Goal: Task Accomplishment & Management: Manage account settings

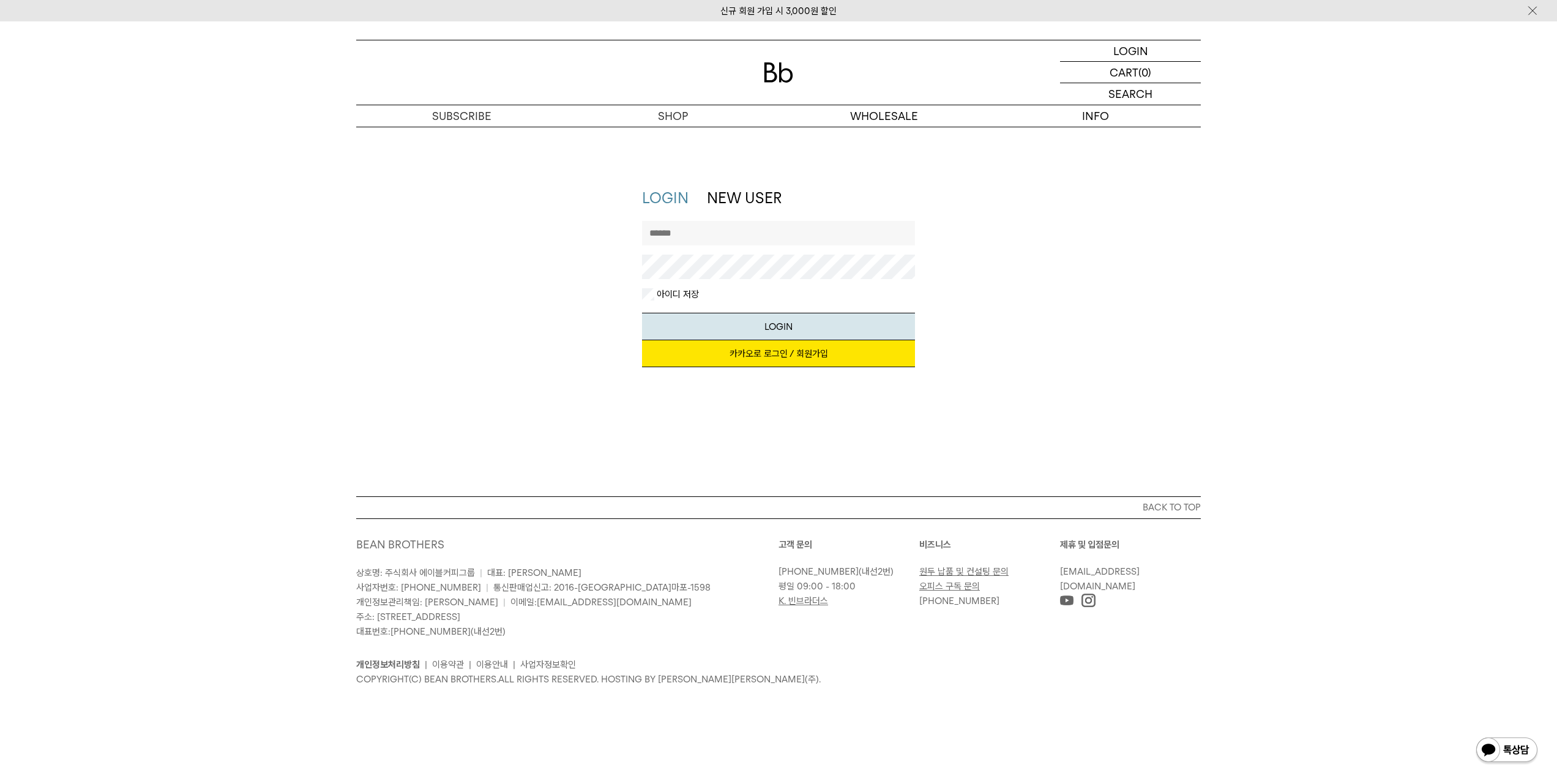
type input "**********"
click at [771, 330] on button "LOGIN" at bounding box center [778, 327] width 274 height 28
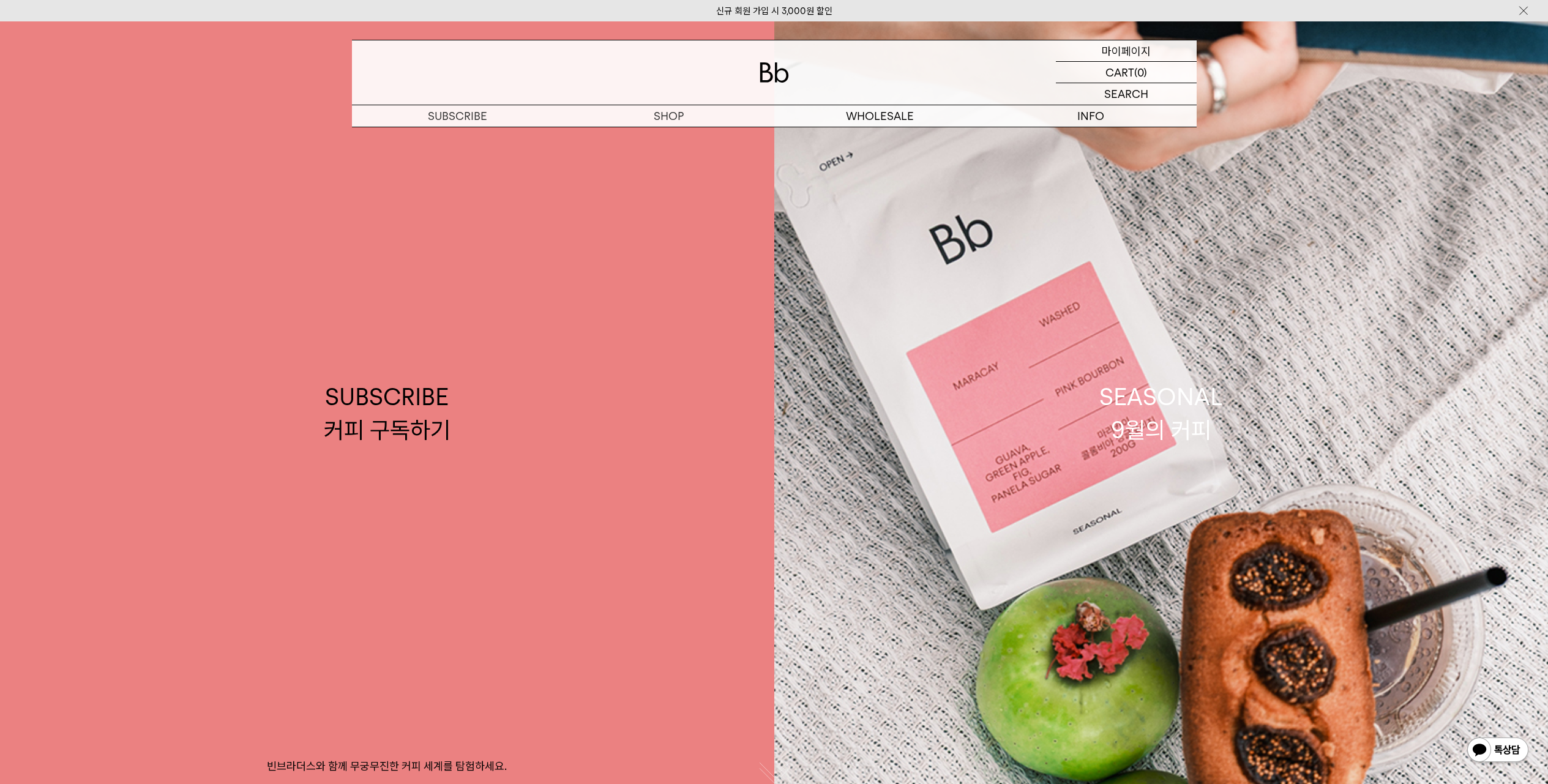
click at [1127, 50] on p "마이페이지" at bounding box center [1126, 50] width 49 height 21
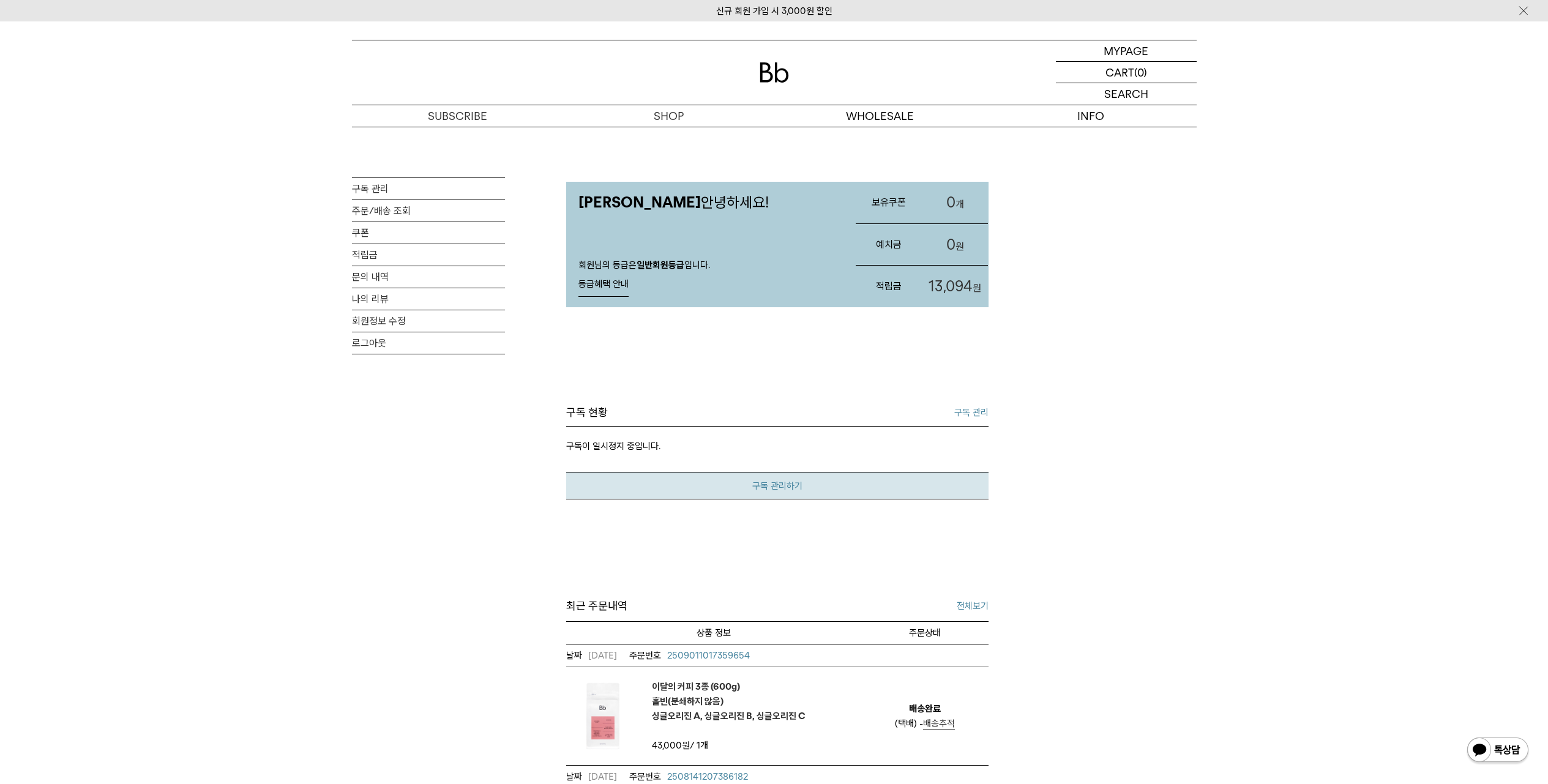
click at [812, 489] on link "구독 관리하기" at bounding box center [777, 485] width 422 height 28
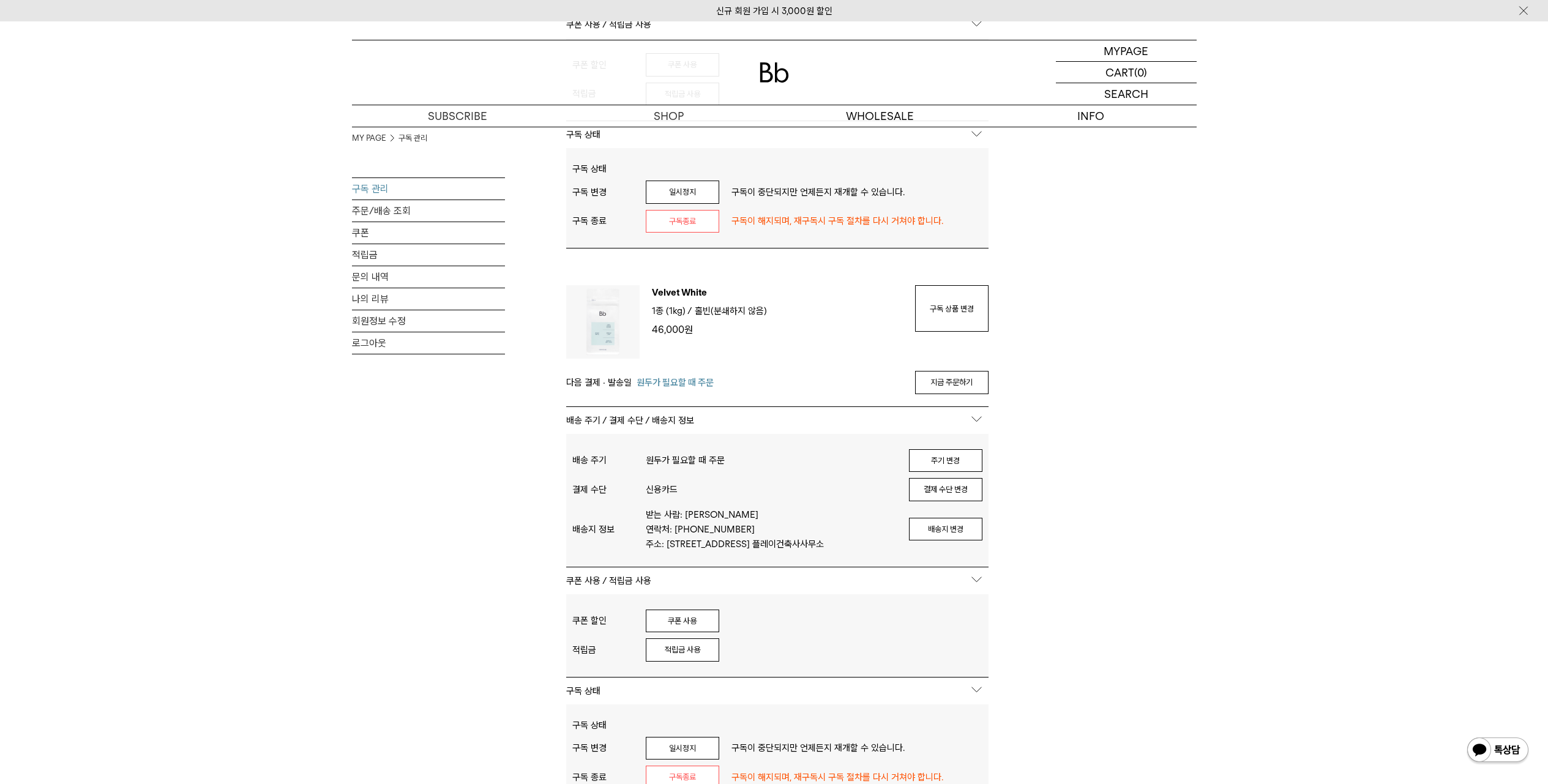
scroll to position [448, 0]
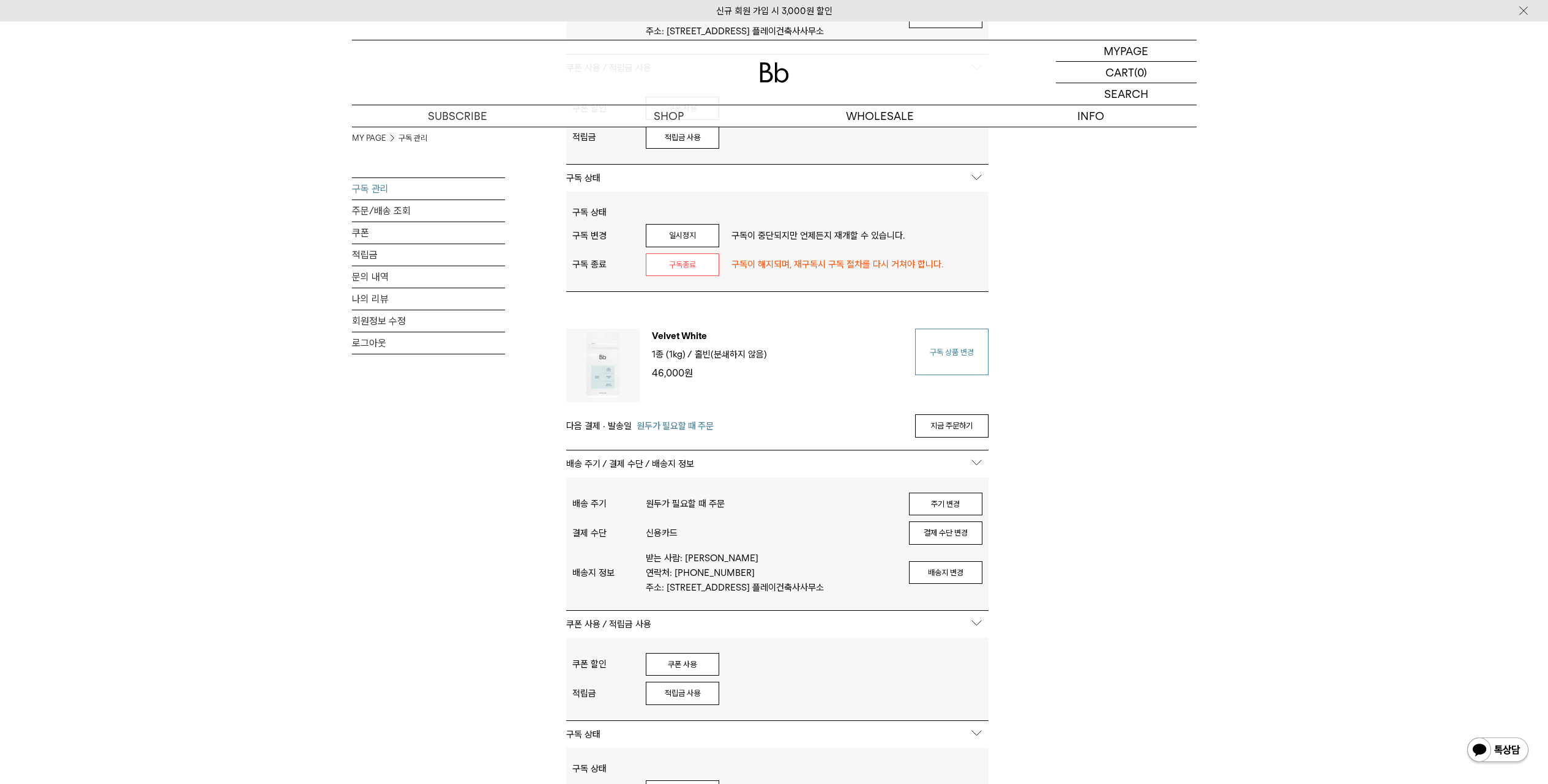
click at [950, 373] on link "구독 상품 변경" at bounding box center [951, 352] width 74 height 47
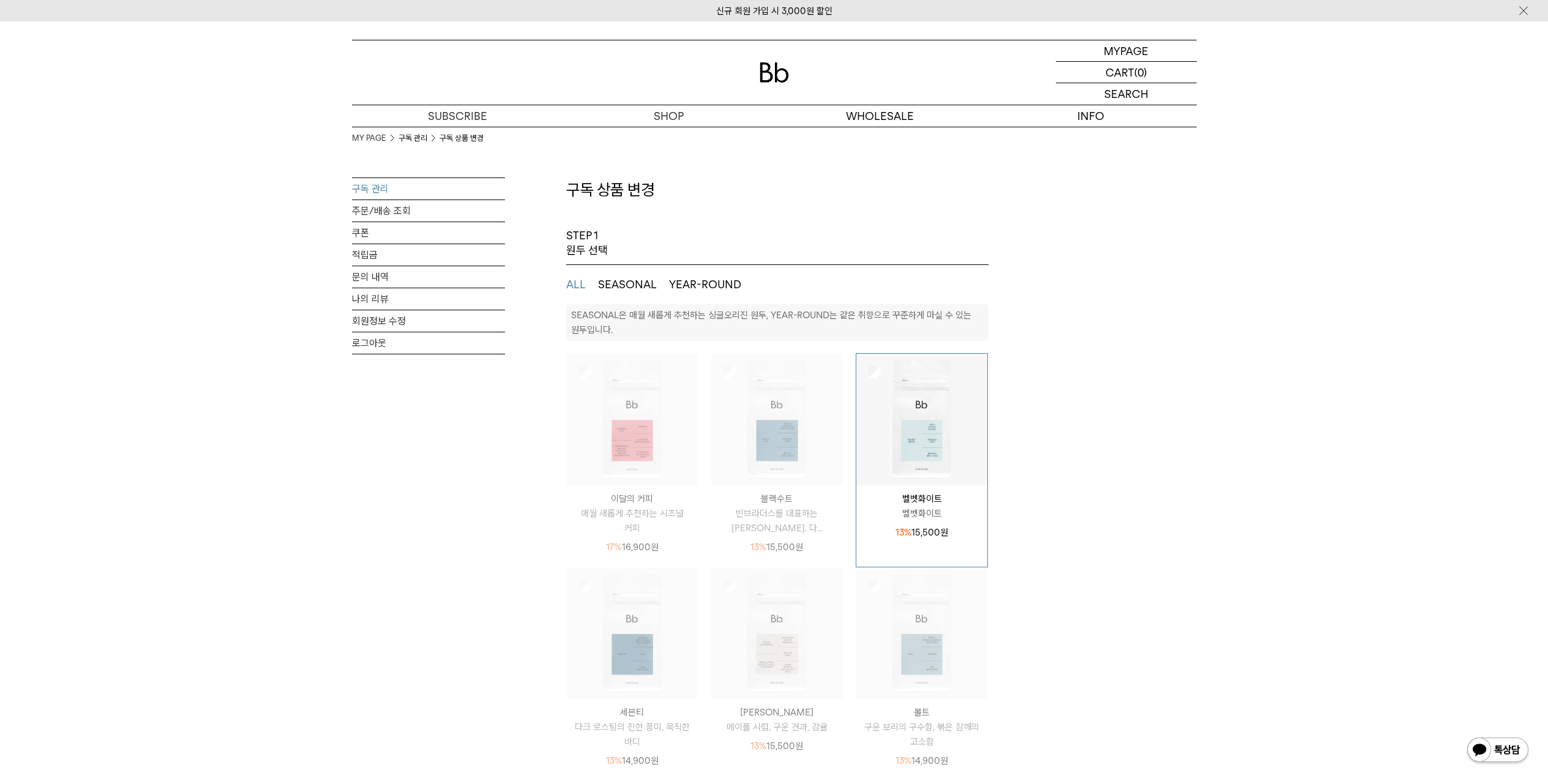
select select "**"
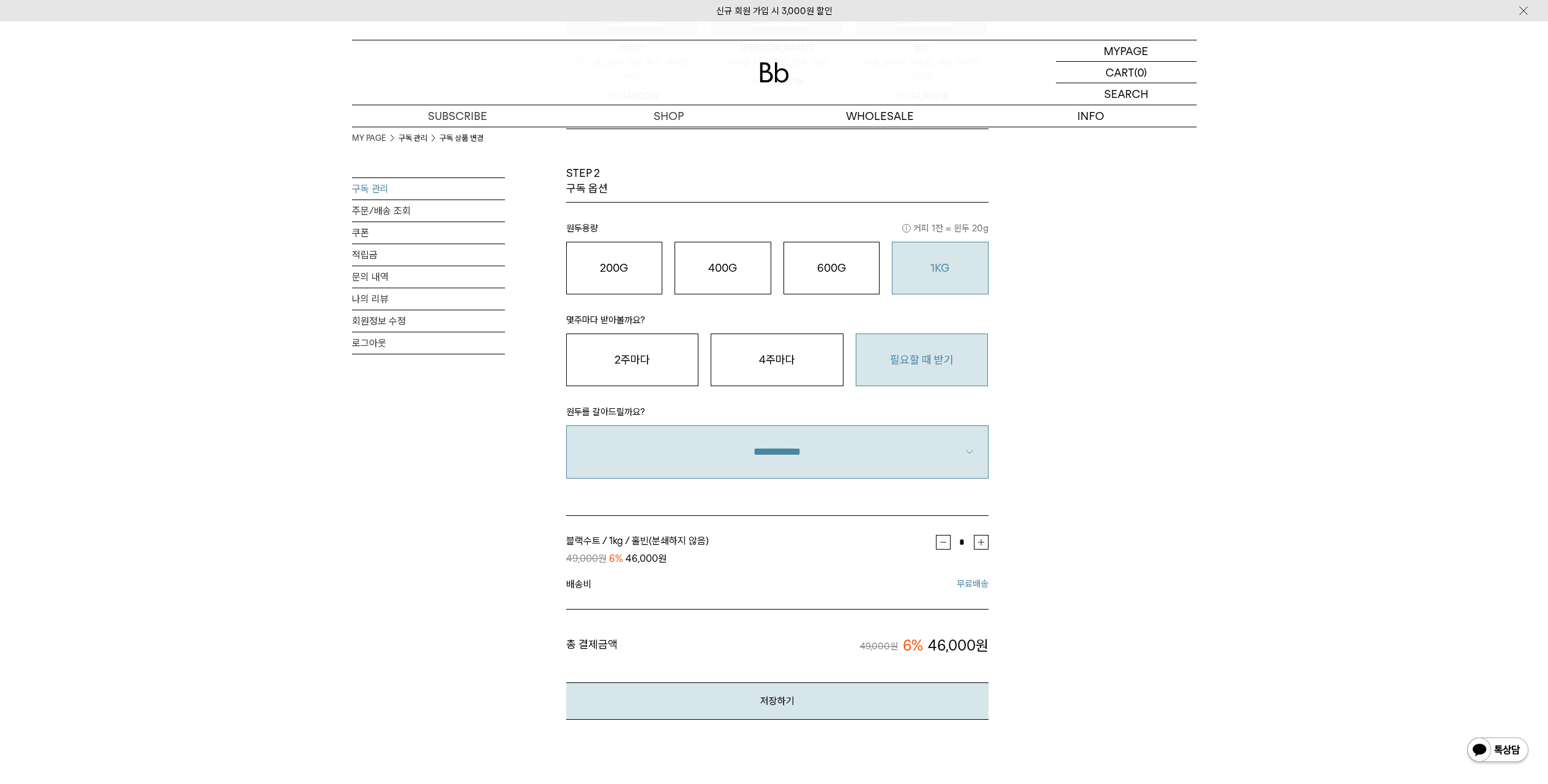
scroll to position [788, 0]
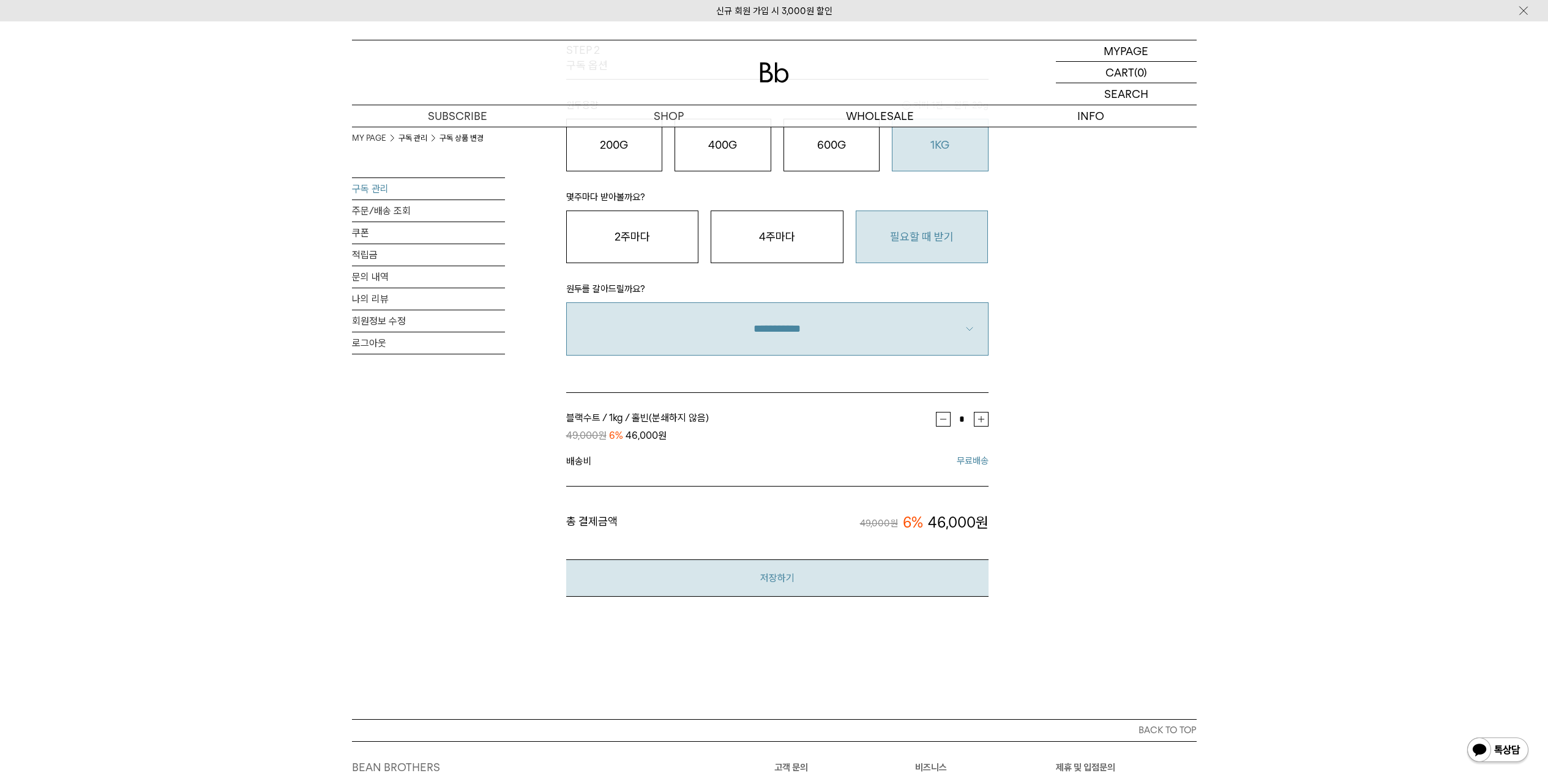
click at [776, 573] on button "저장하기" at bounding box center [777, 578] width 422 height 37
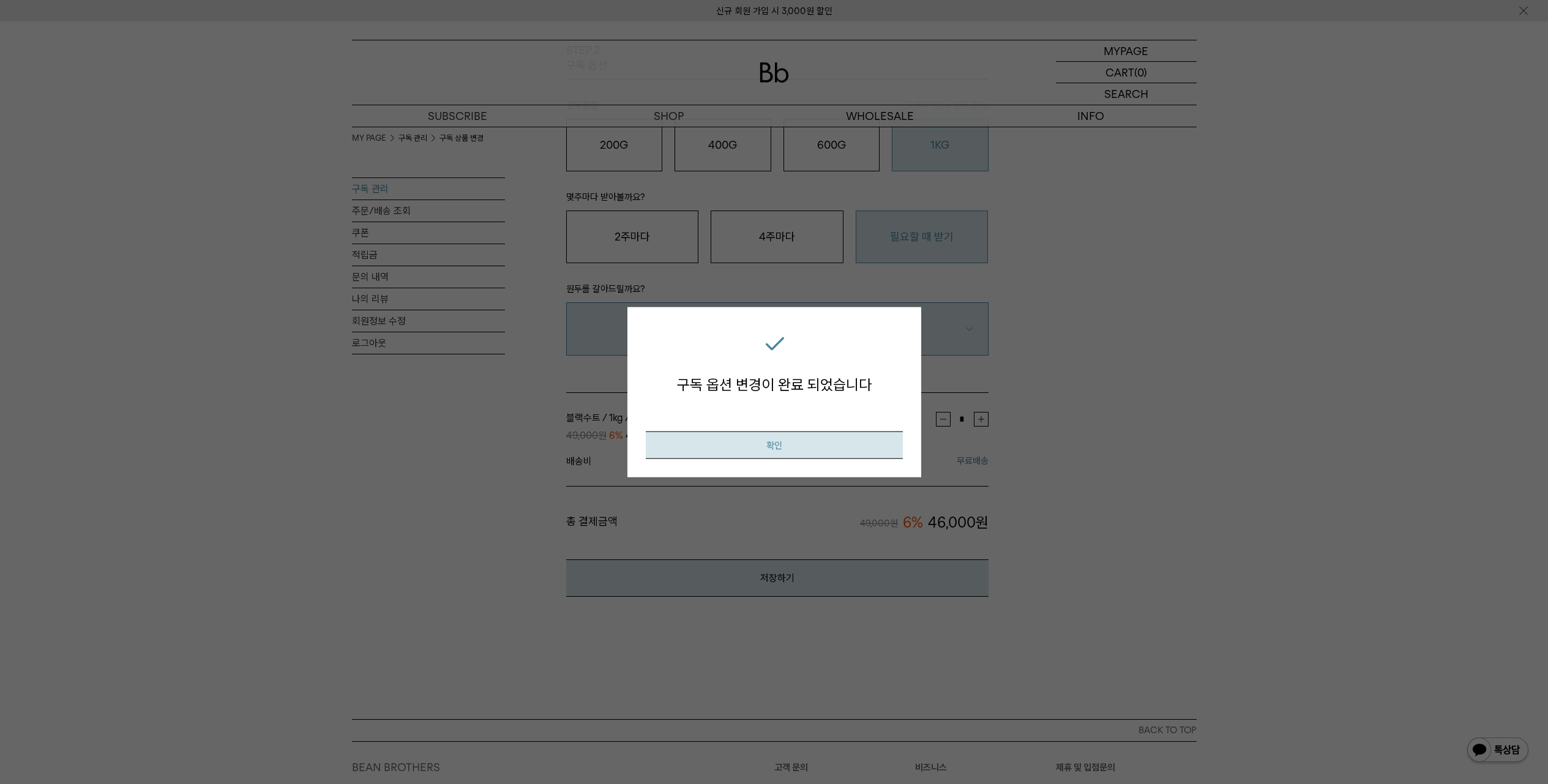
click at [793, 452] on button "확인" at bounding box center [774, 445] width 257 height 28
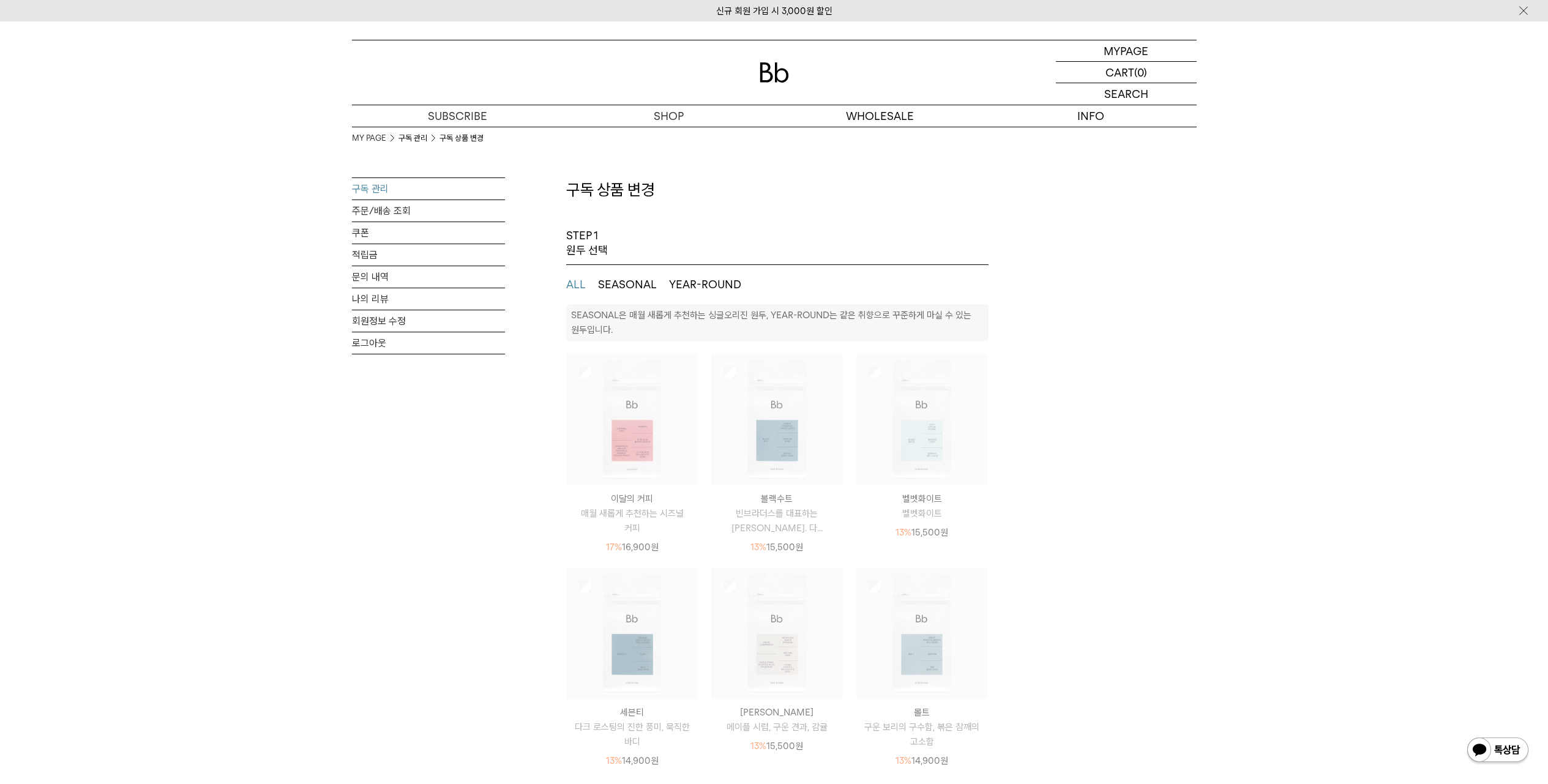
select select "**"
click at [1192, 440] on div "MY PAGE 구독 관리 구독 상품 변경 구독 관리 주문/배송 조회 쿠폰 적립금 문의 내역 나의 리뷰 회원정보 수정 로그아웃 구독 상품 변경 …" at bounding box center [774, 660] width 845 height 1066
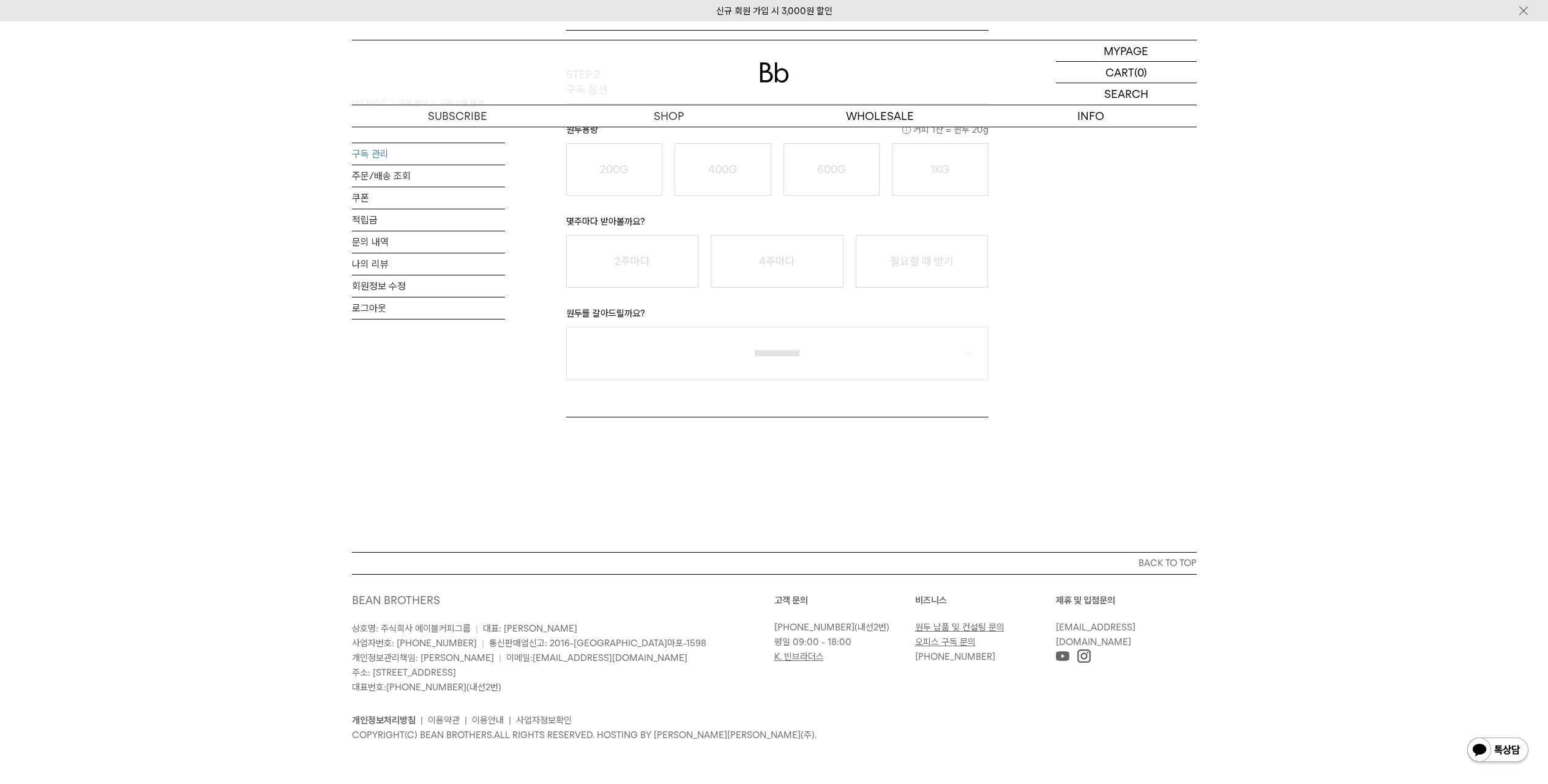
click at [370, 149] on link "구독 관리" at bounding box center [429, 153] width 153 height 21
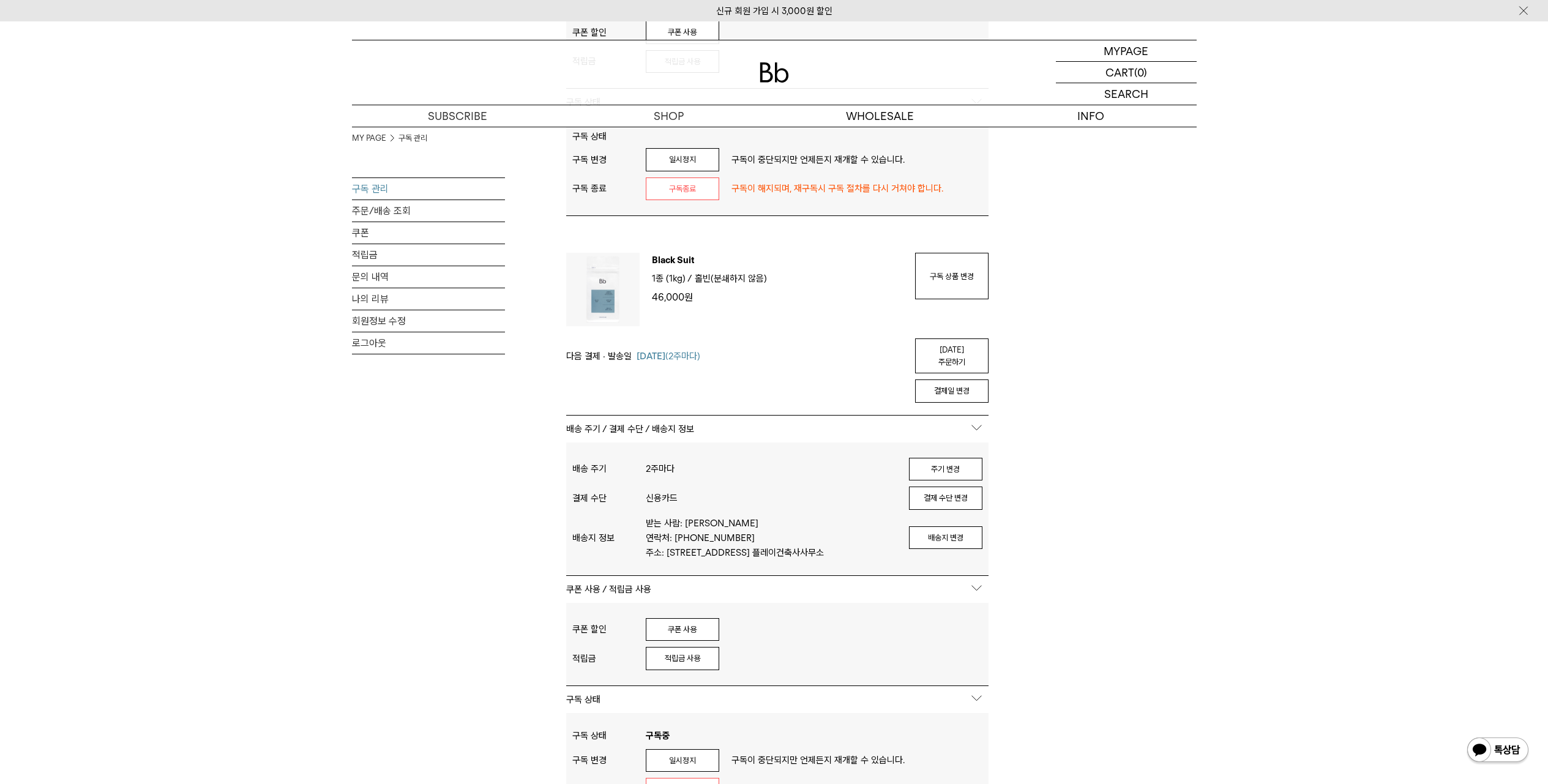
scroll to position [550, 0]
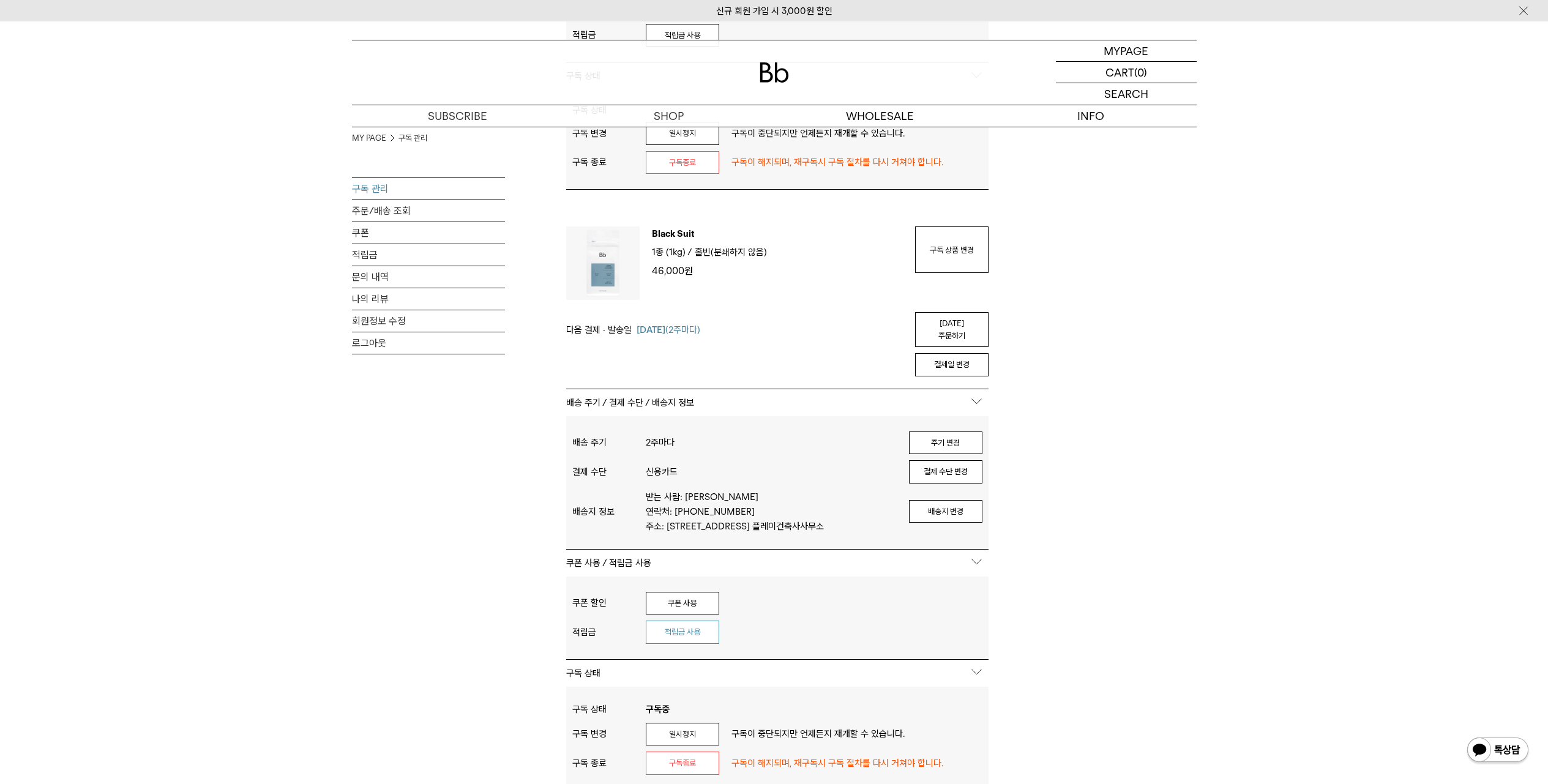
click at [701, 644] on button "적립금 사용" at bounding box center [683, 632] width 74 height 23
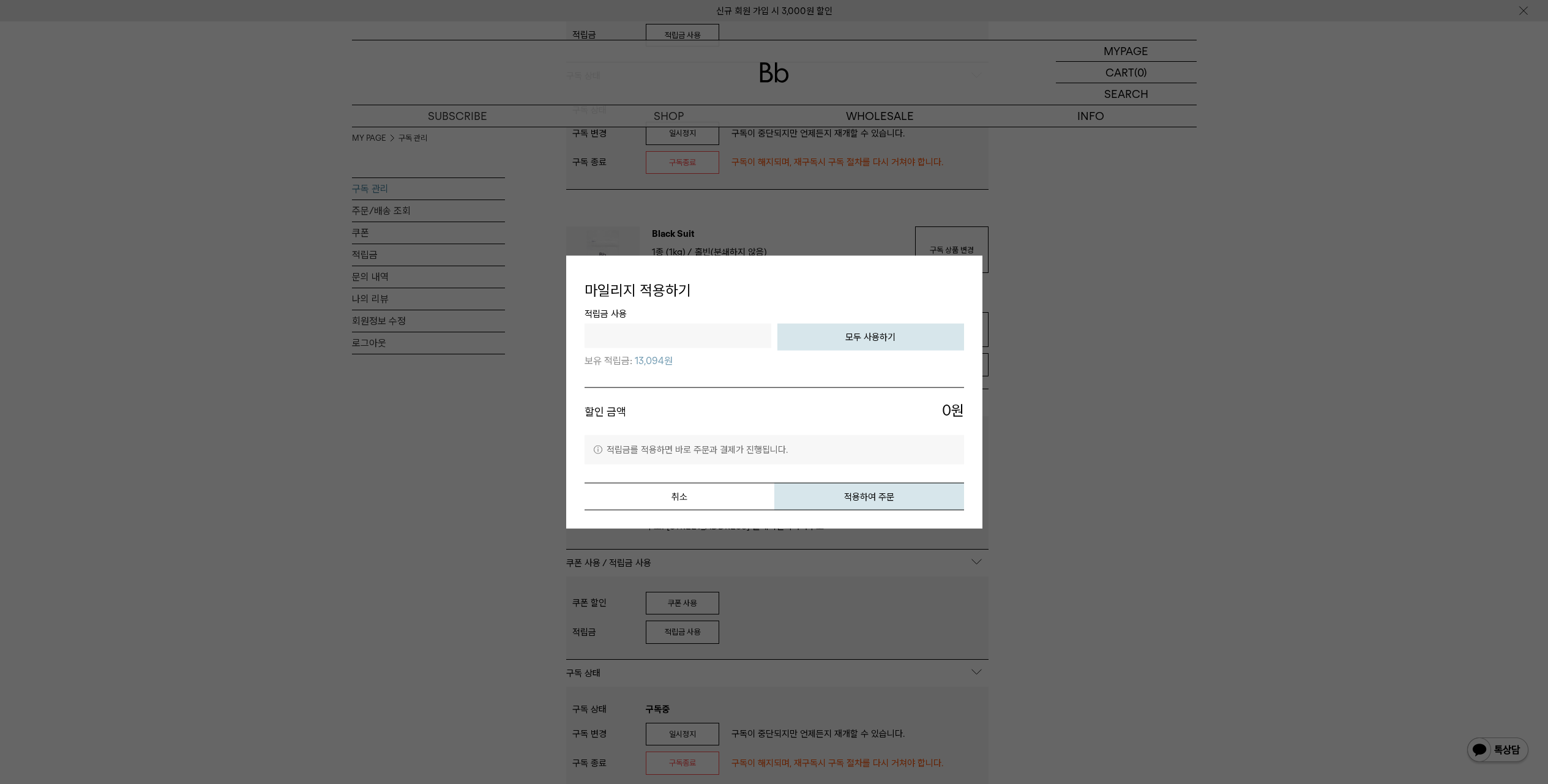
click at [948, 347] on button "모두 사용하기" at bounding box center [871, 337] width 187 height 27
type input "*****"
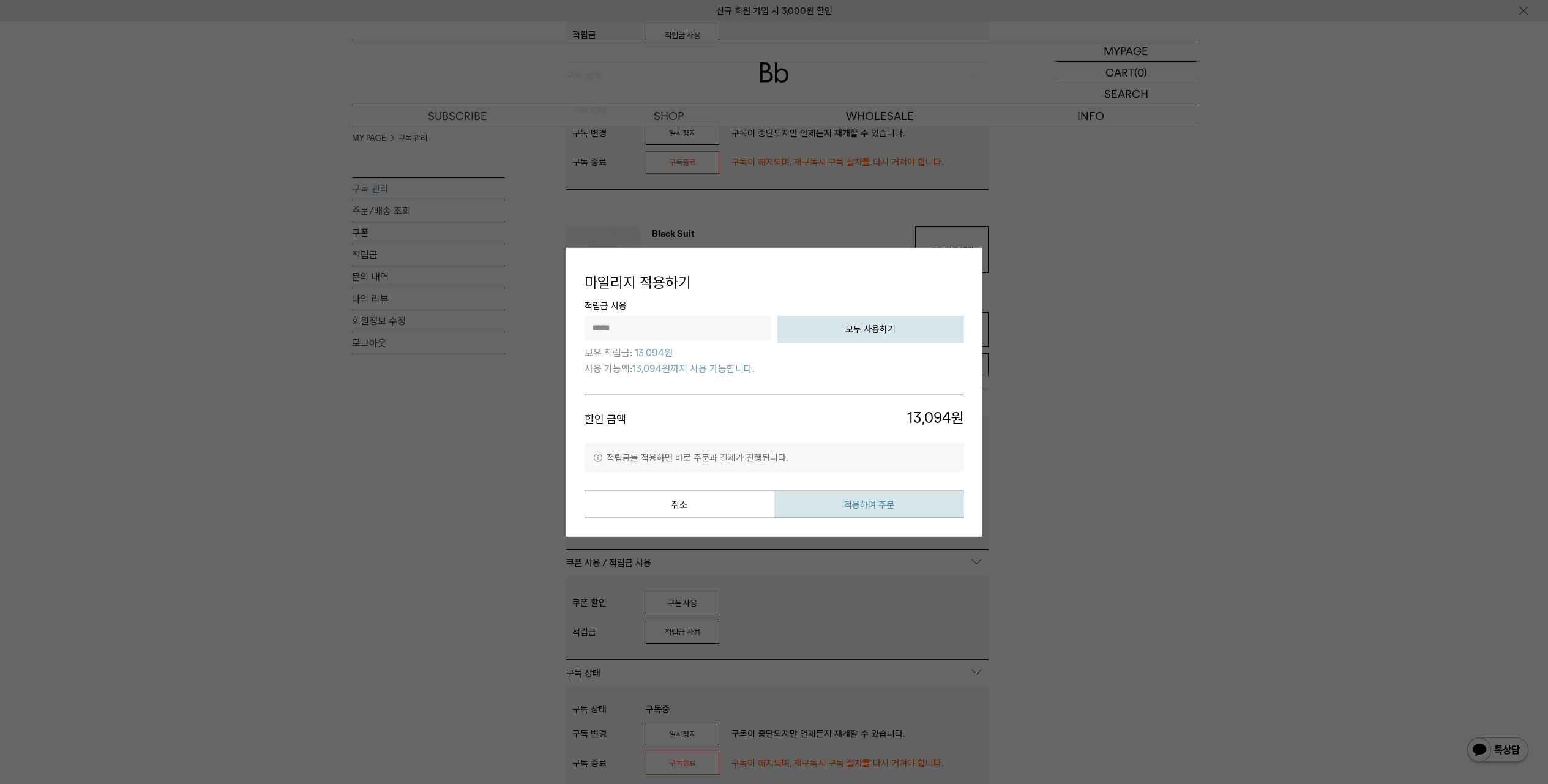
click at [901, 507] on button "적용하여 주문" at bounding box center [868, 505] width 190 height 28
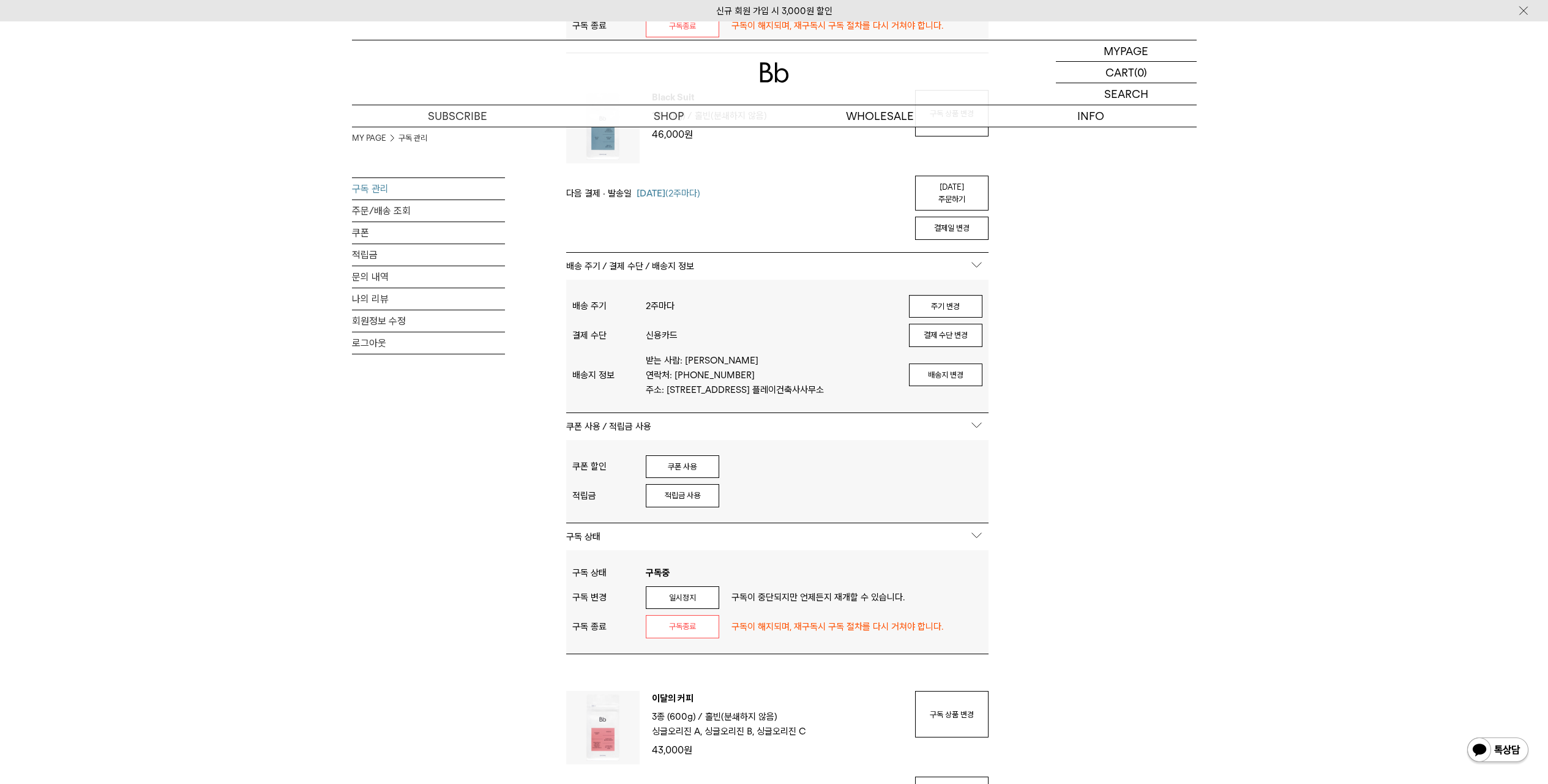
scroll to position [850, 0]
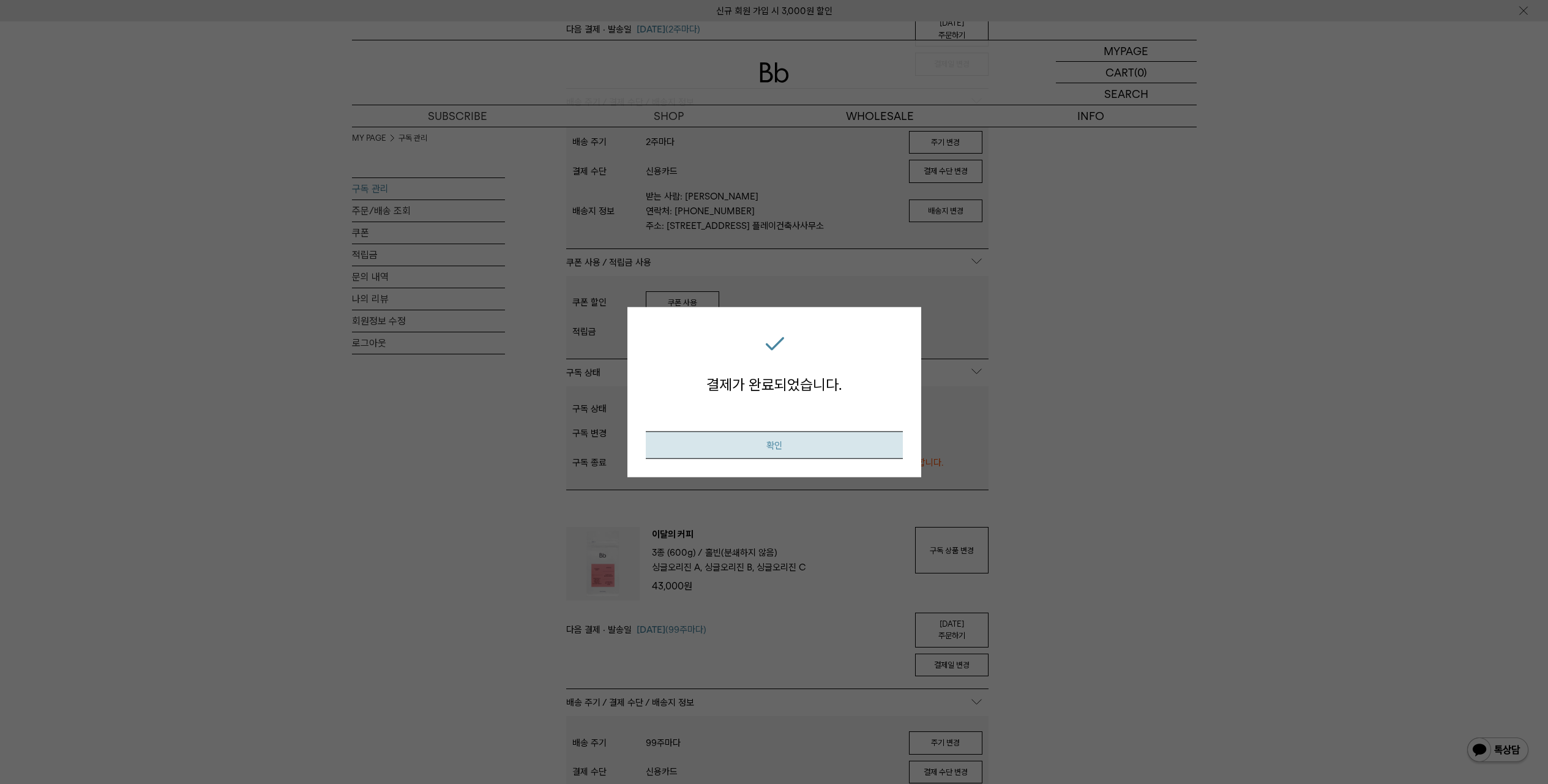
click at [788, 437] on button "확인" at bounding box center [774, 445] width 257 height 28
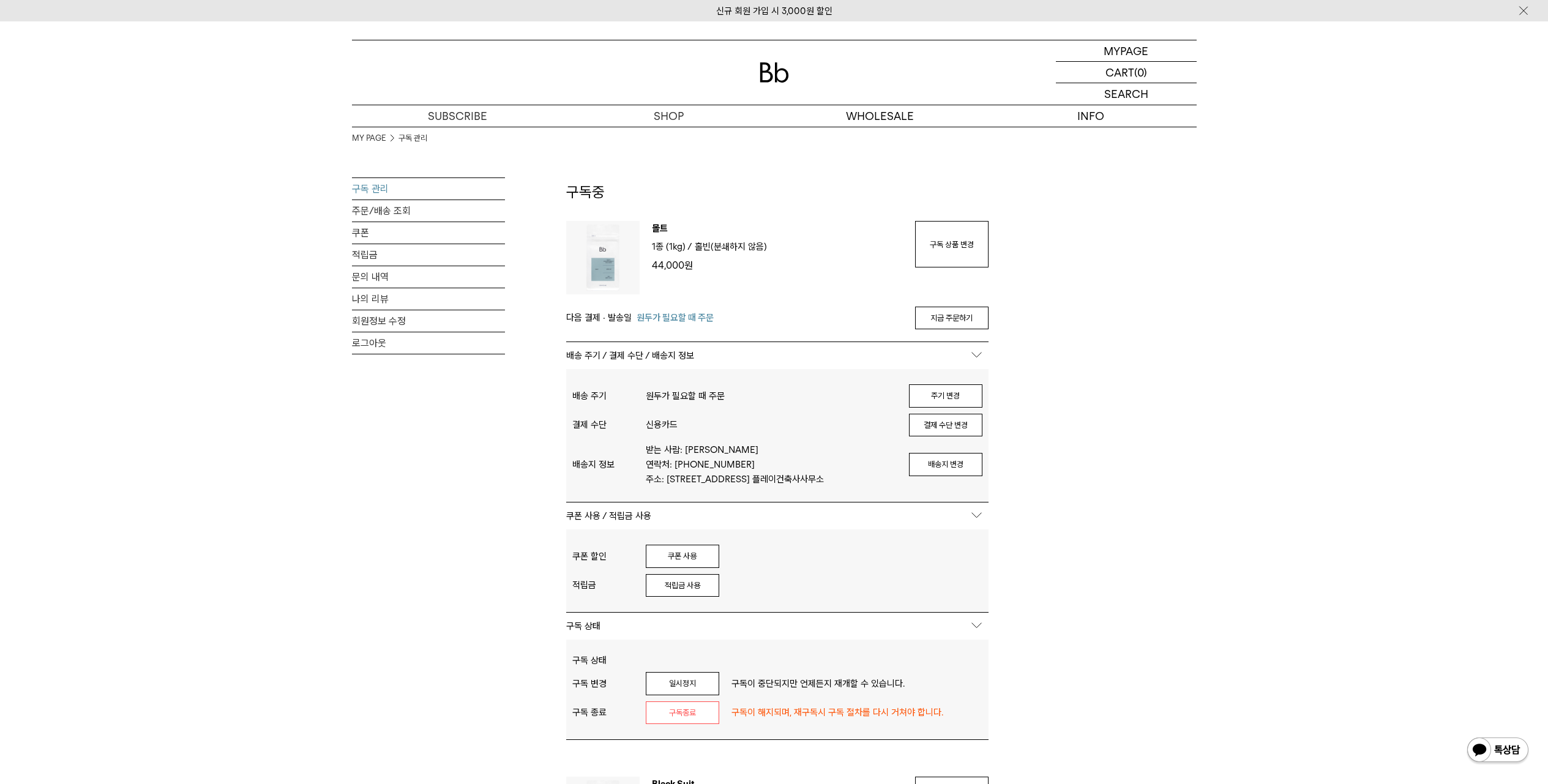
click at [944, 249] on link "구독 상품 변경" at bounding box center [951, 245] width 74 height 47
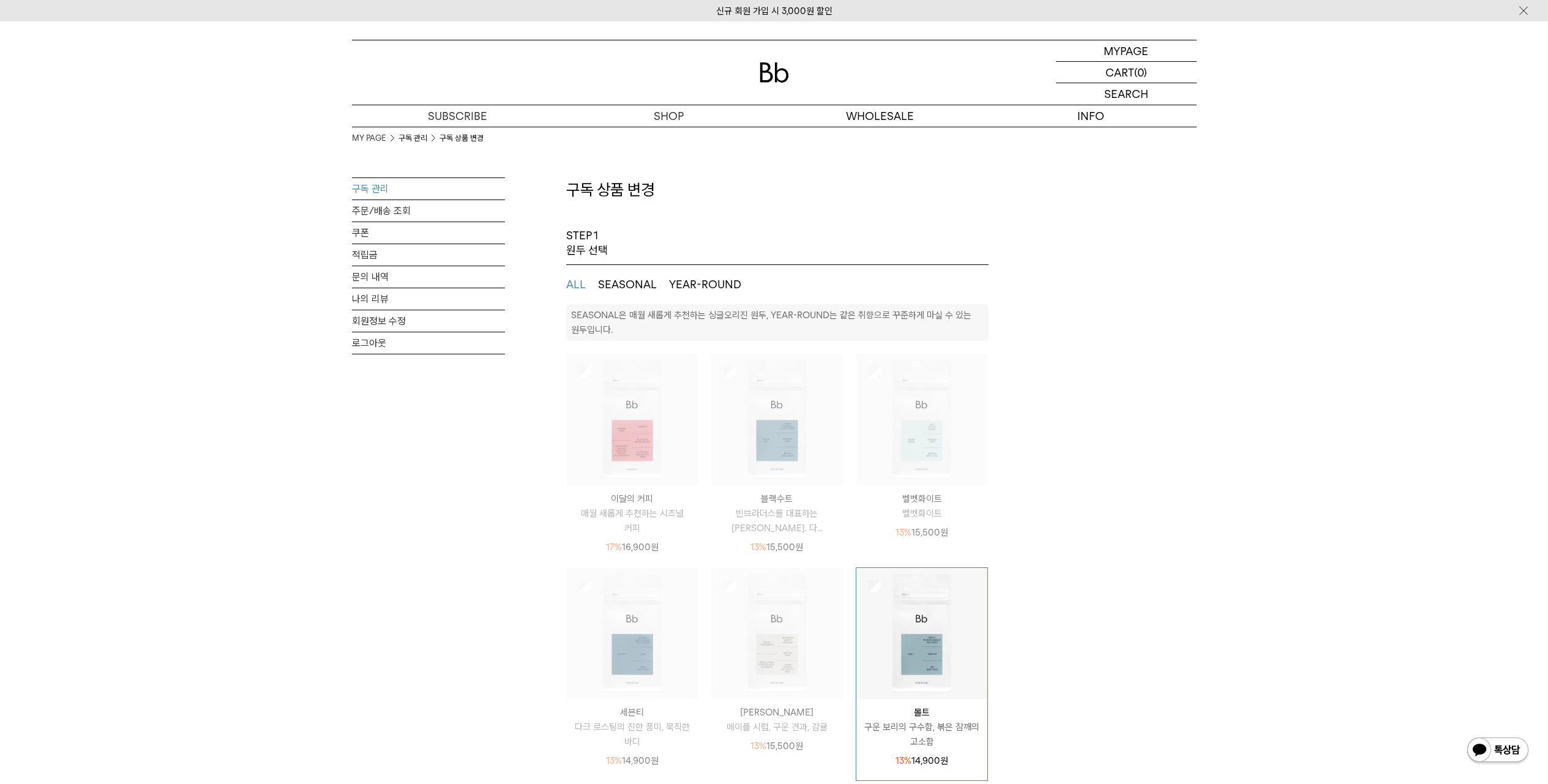
select select "**"
click at [386, 457] on div "MY PAGE 구독 관리 구독 상품 변경 구독 관리 주문/배송 조회 쿠폰 적립금 문의 내역 나의 리뷰 회원정보 수정 로그아웃" at bounding box center [429, 320] width 153 height 287
click at [656, 112] on p "숍" at bounding box center [668, 116] width 211 height 21
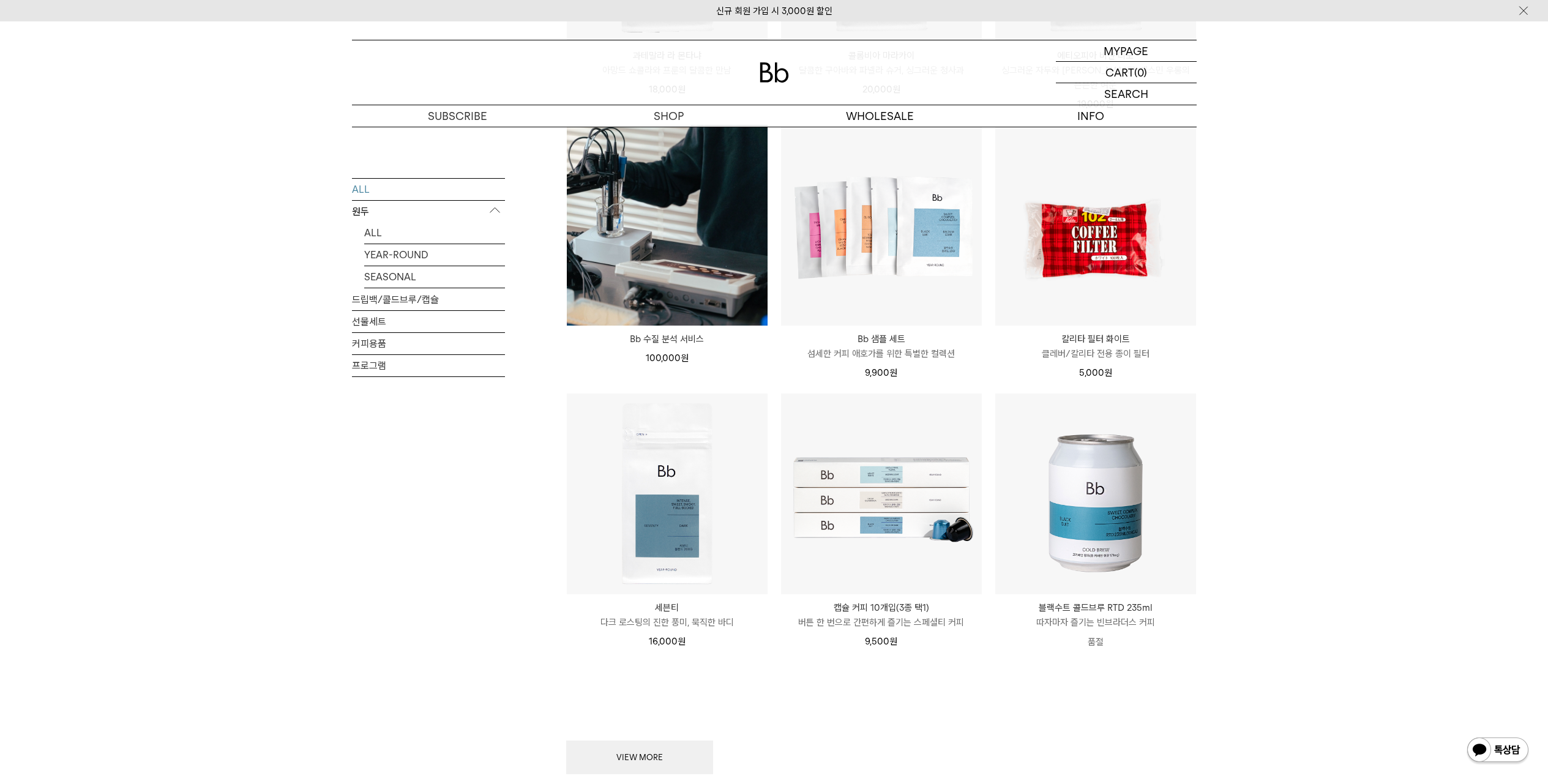
scroll to position [1555, 0]
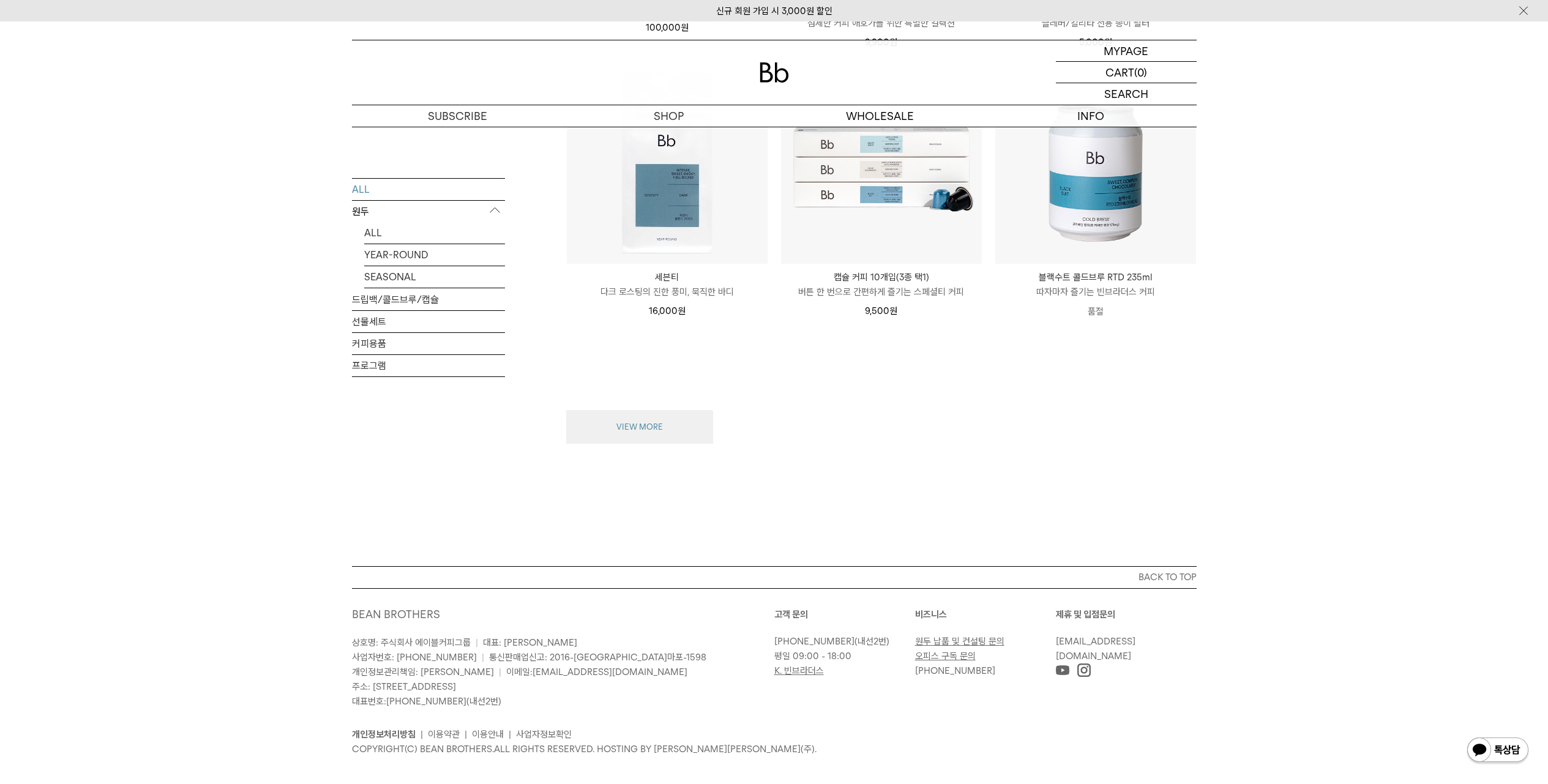
click at [689, 410] on button "VIEW MORE" at bounding box center [639, 427] width 147 height 35
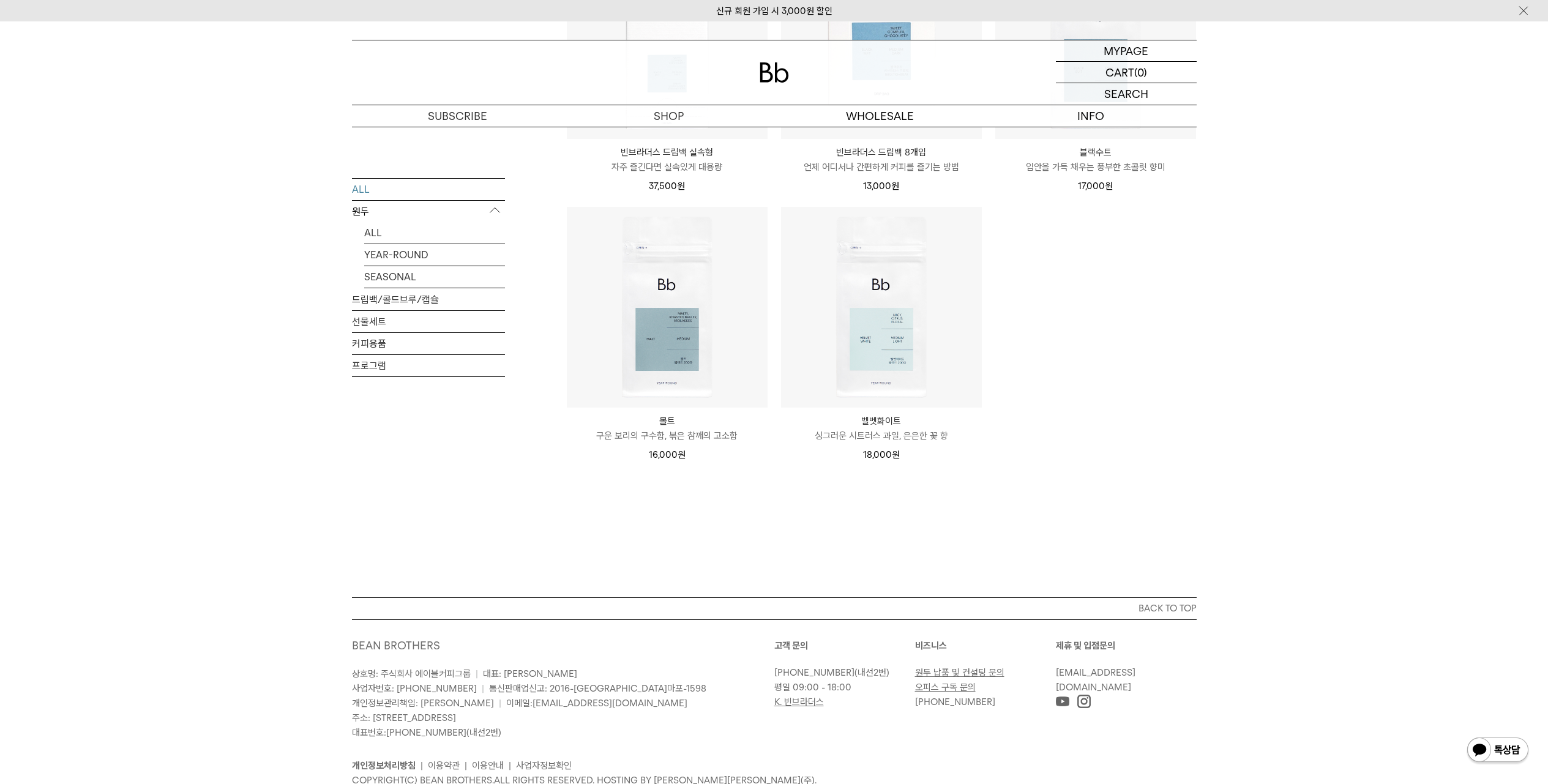
scroll to position [2147, 0]
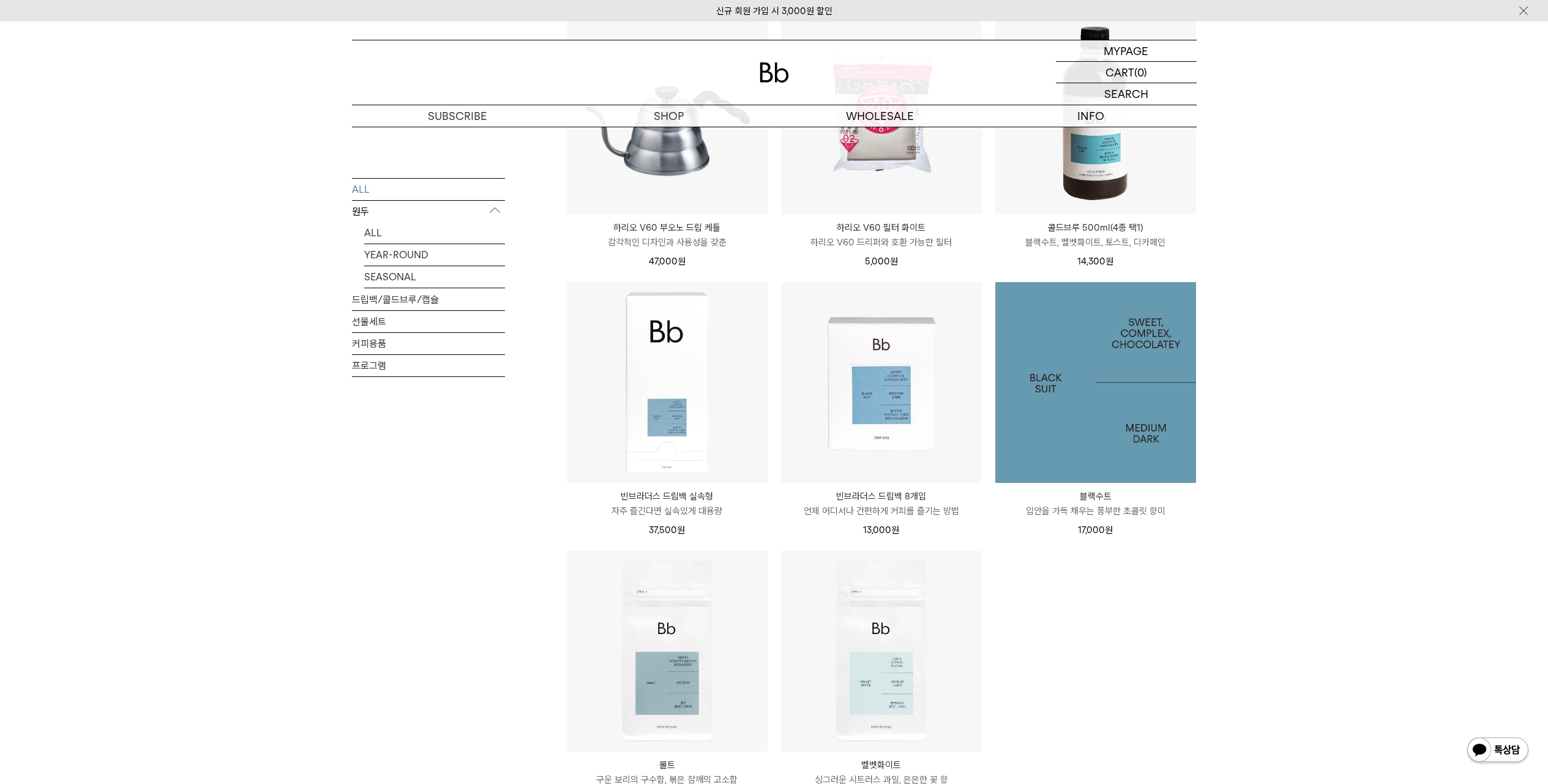
click at [1128, 403] on img at bounding box center [1095, 382] width 201 height 201
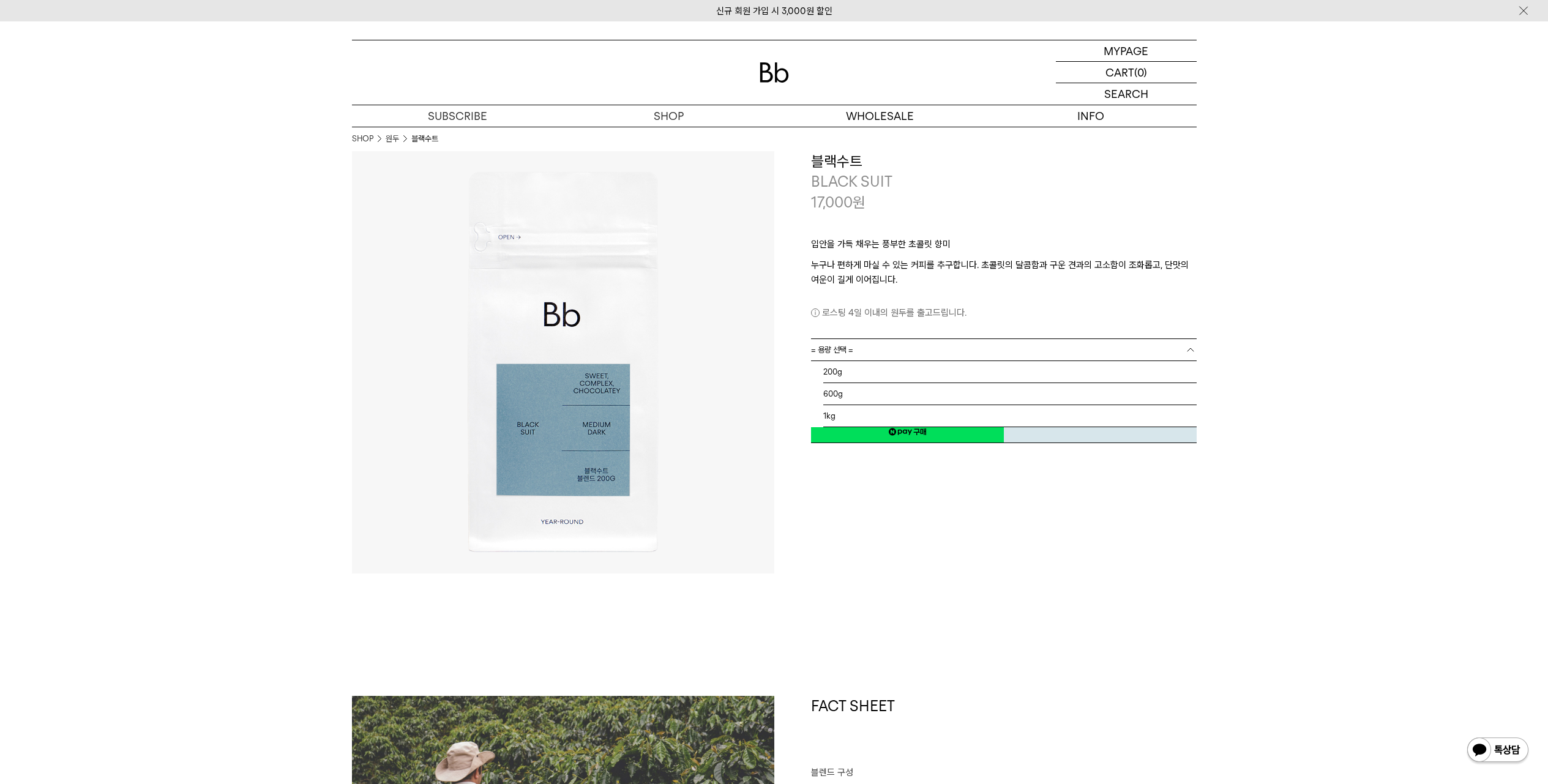
click at [967, 349] on link "= 용량 선택 =" at bounding box center [1004, 349] width 386 height 21
click at [848, 348] on span "= 용량 선택 =" at bounding box center [832, 349] width 42 height 21
click at [830, 418] on li "1kg" at bounding box center [1010, 416] width 373 height 22
click at [973, 371] on link "= 분쇄도 선택 =" at bounding box center [1004, 371] width 386 height 21
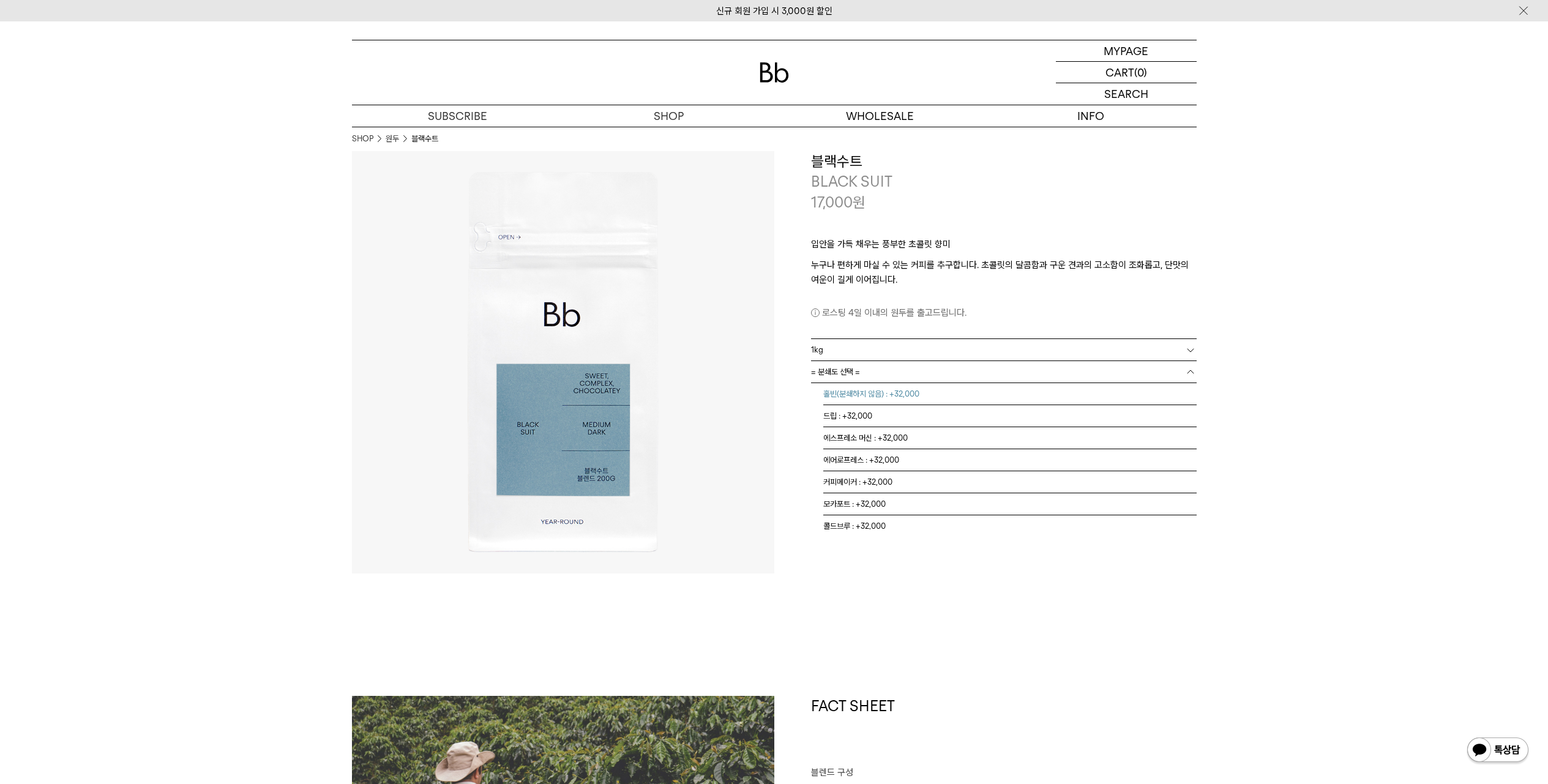
click at [862, 390] on li "홀빈(분쇄하지 않음) : +32,000" at bounding box center [1010, 394] width 373 height 22
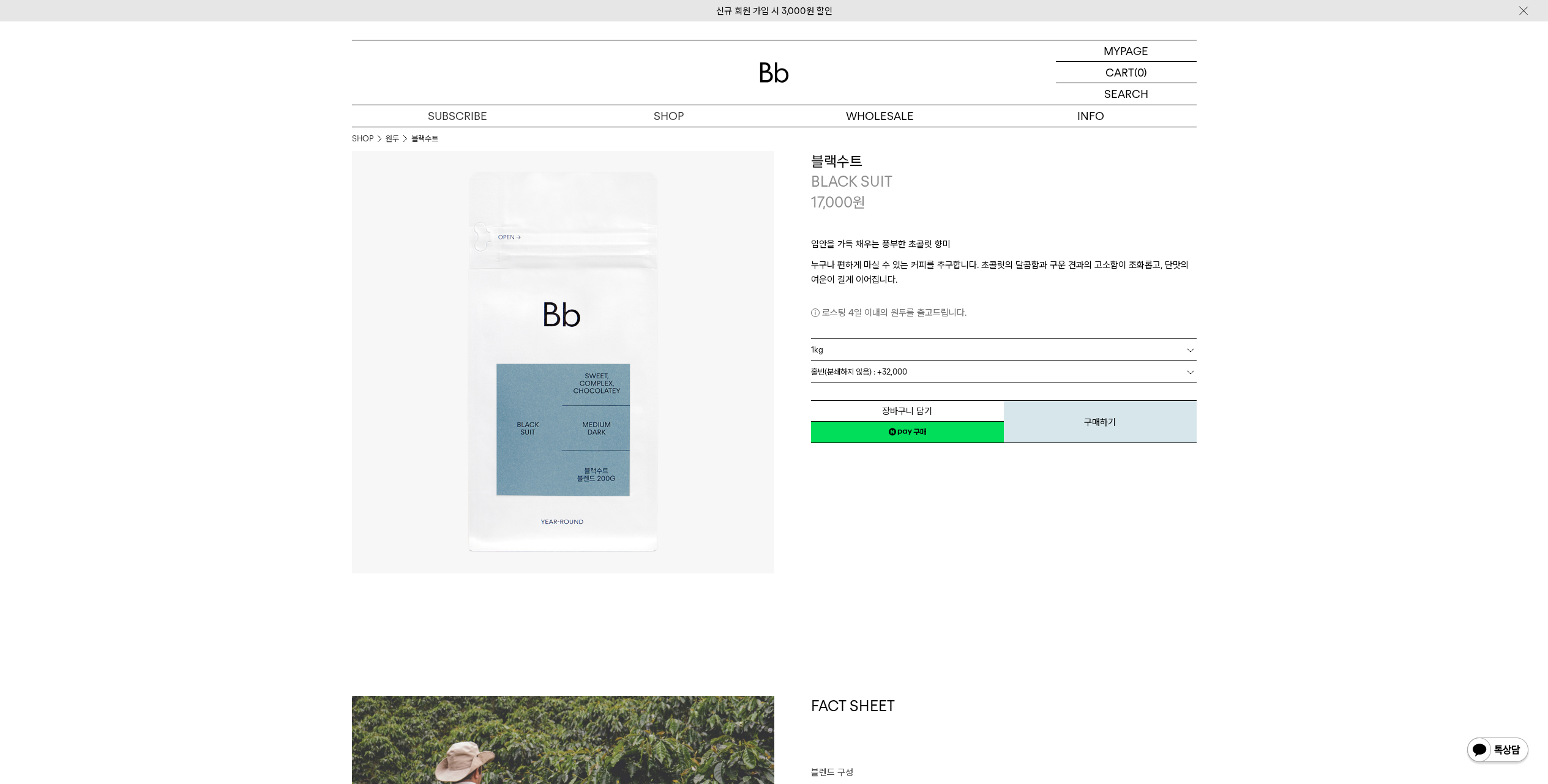
click at [1050, 542] on div "**********" at bounding box center [985, 362] width 422 height 422
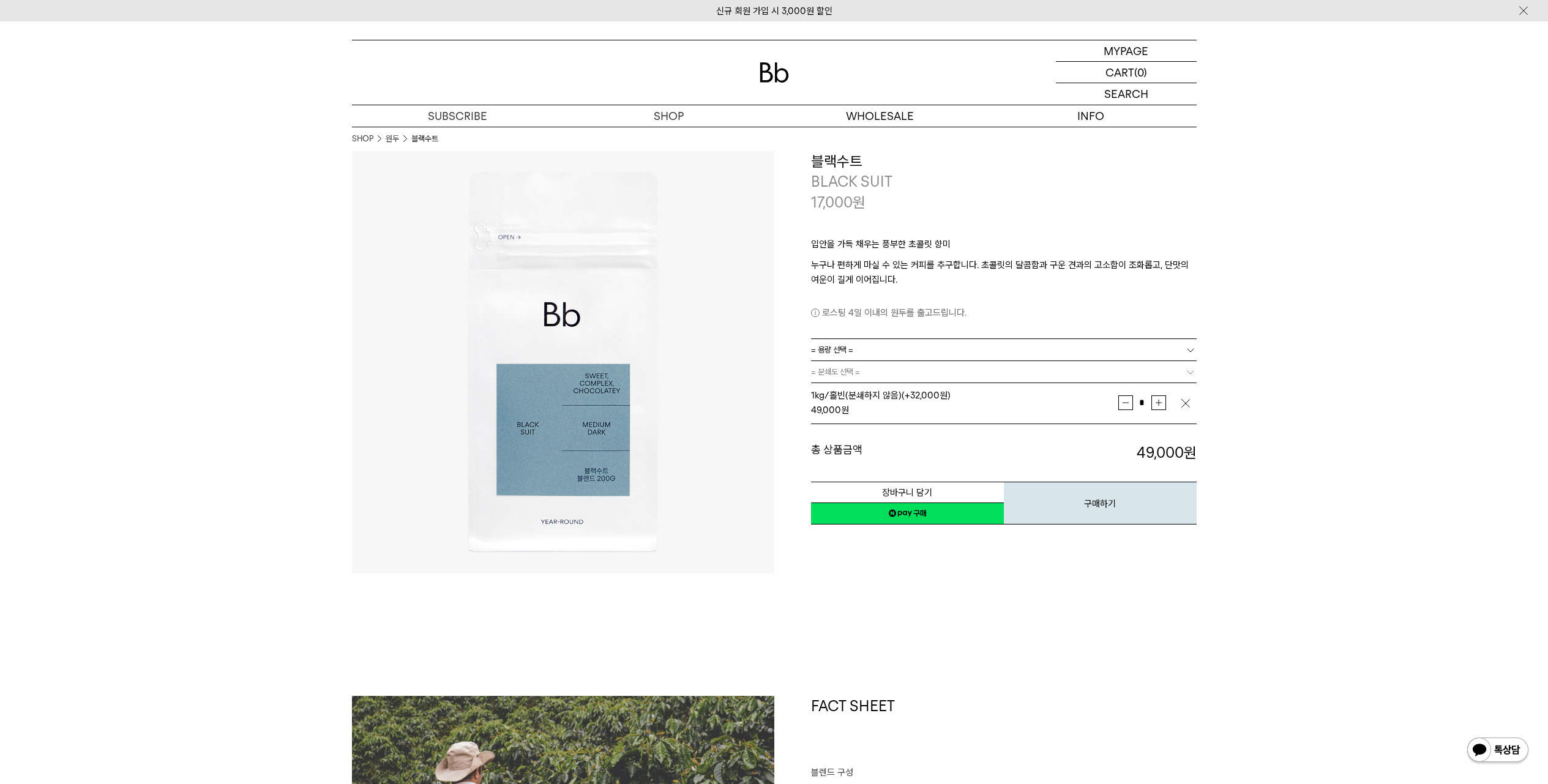
click at [776, 74] on img at bounding box center [774, 73] width 29 height 21
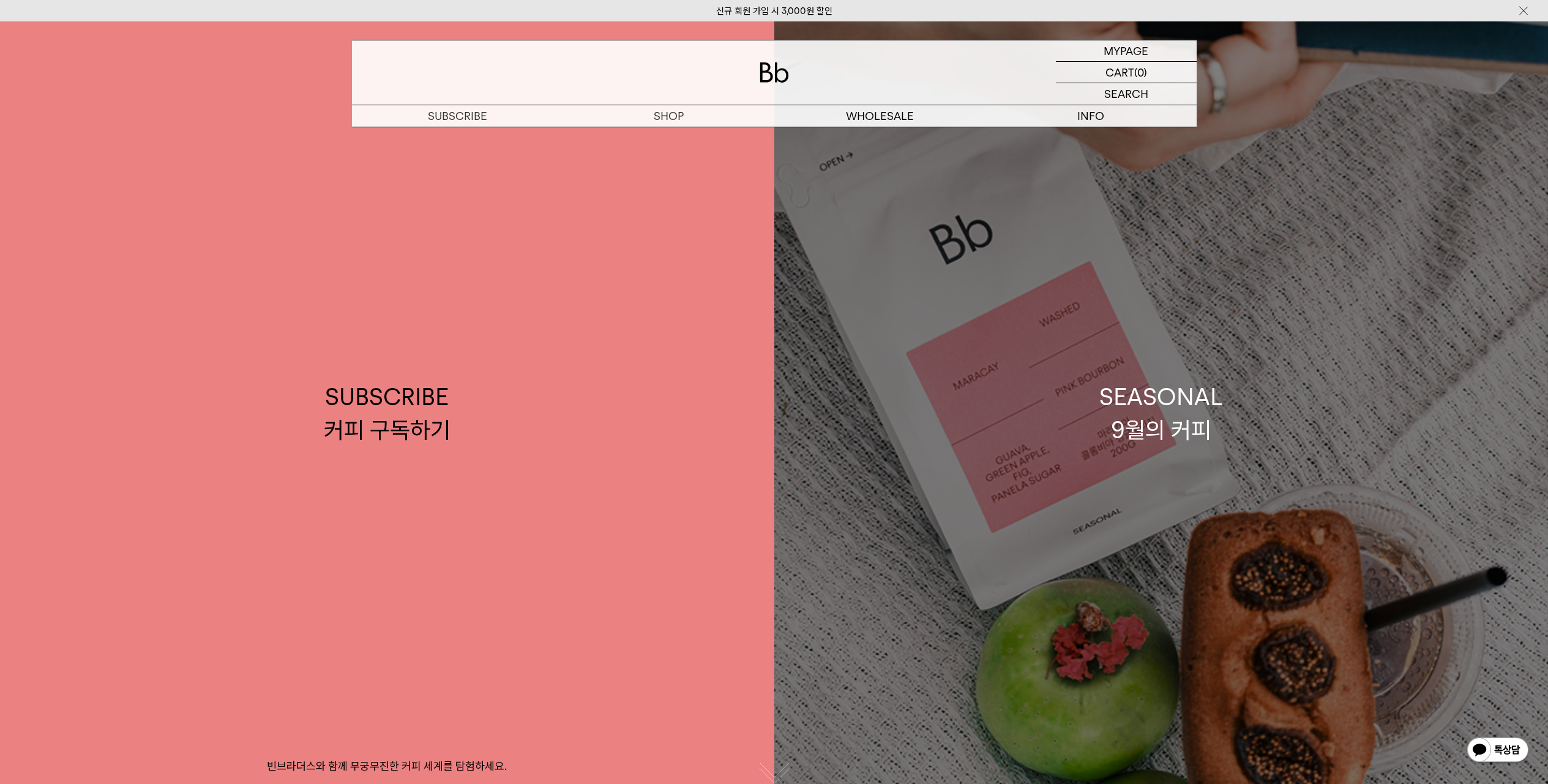
click at [1368, 296] on link "SEASONAL 9월의 커피" at bounding box center [1161, 413] width 774 height 784
click at [1357, 272] on link "SEASONAL 9월의 커피" at bounding box center [1161, 413] width 774 height 784
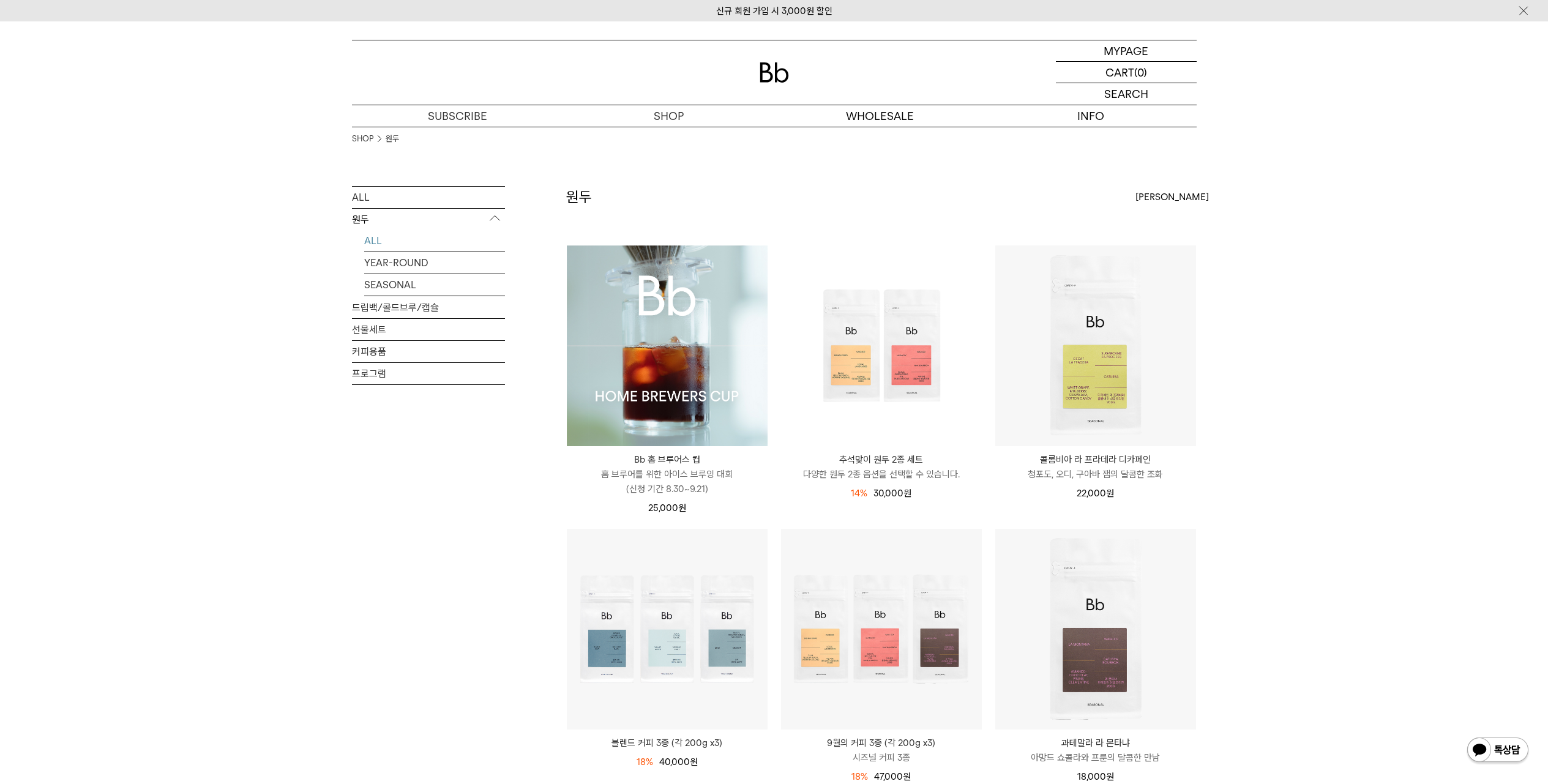
click at [1136, 47] on p "마이페이지" at bounding box center [1126, 50] width 49 height 21
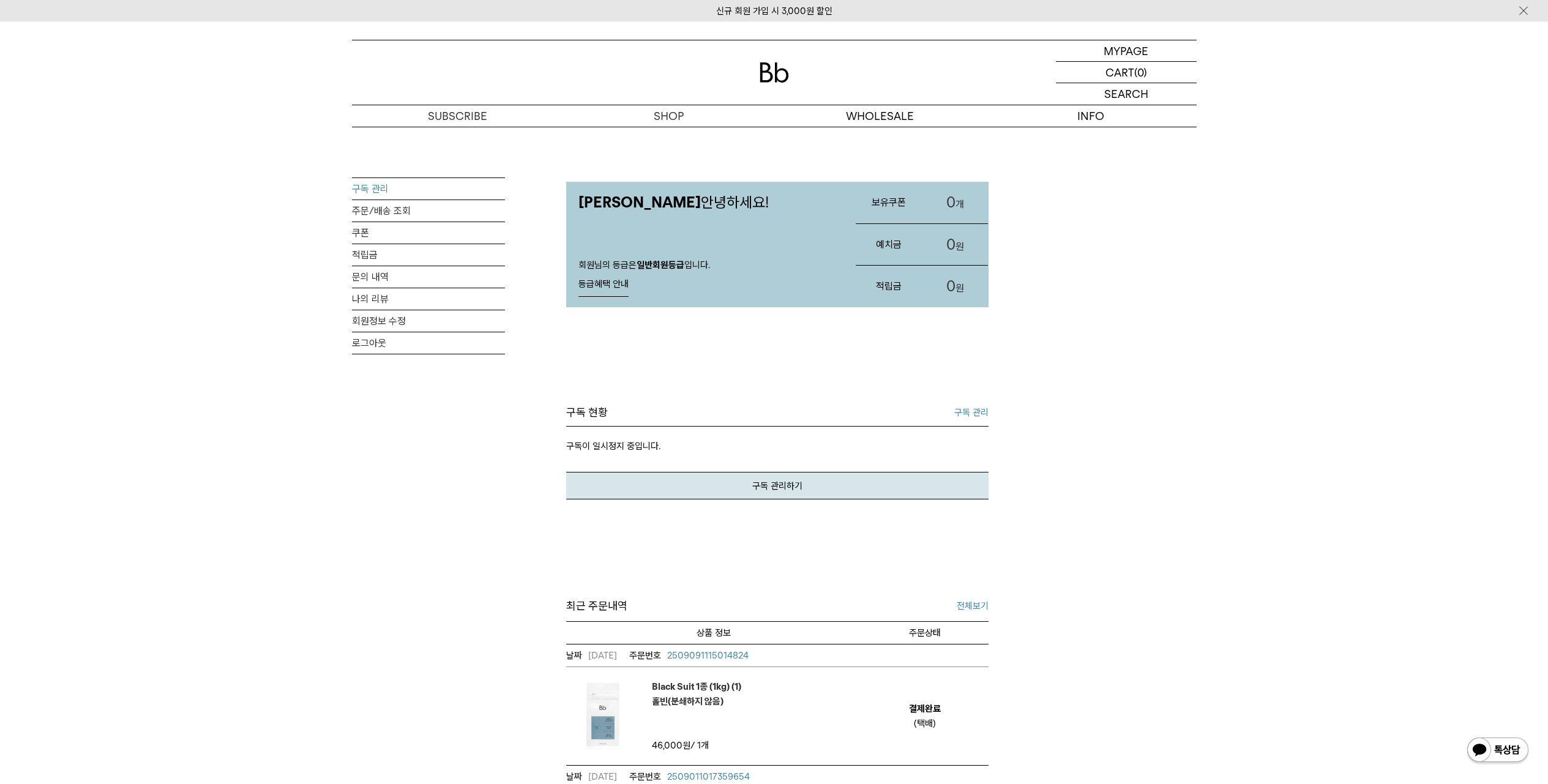
click at [374, 188] on link "구독 관리" at bounding box center [429, 189] width 153 height 21
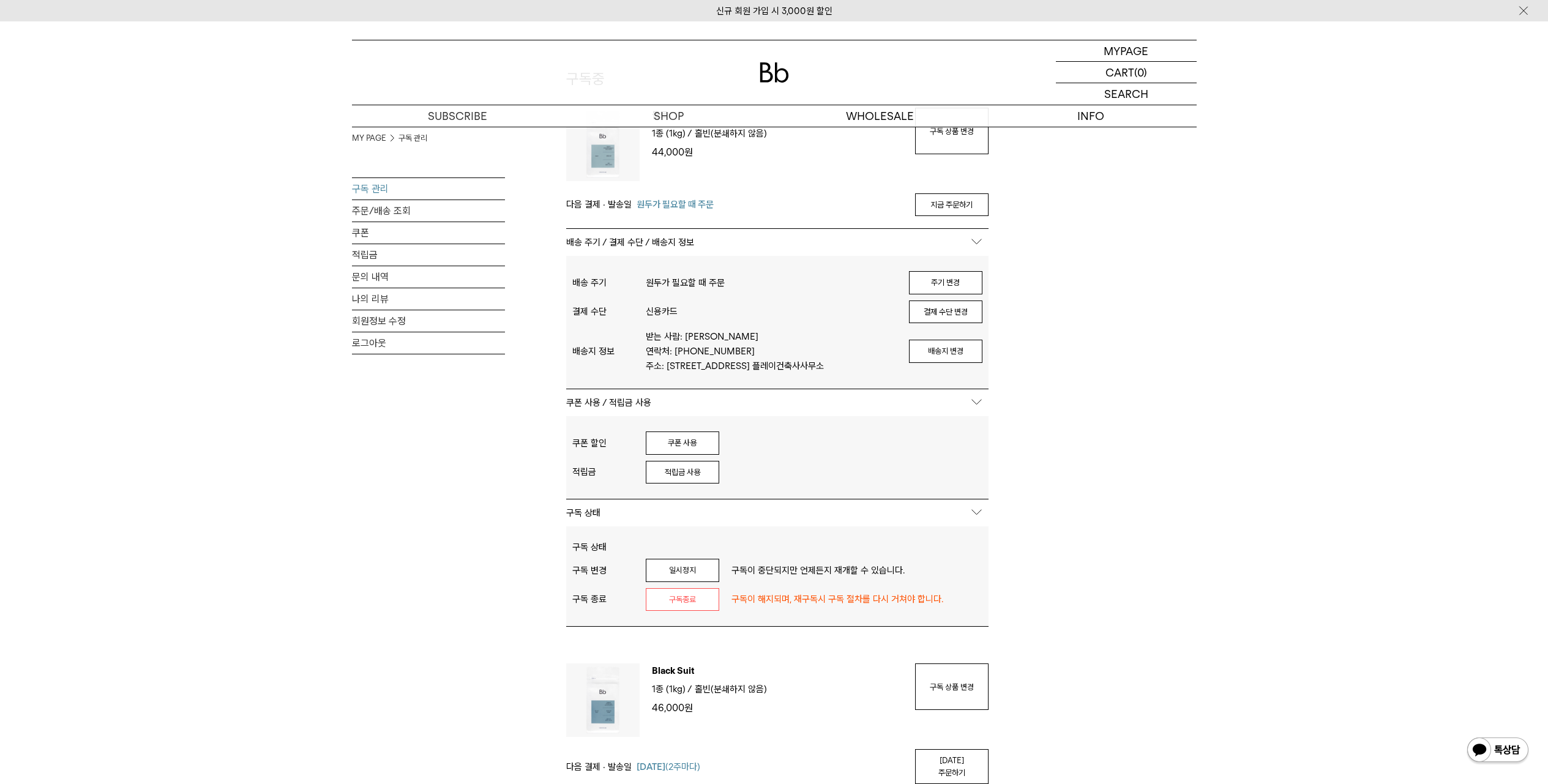
scroll to position [471, 0]
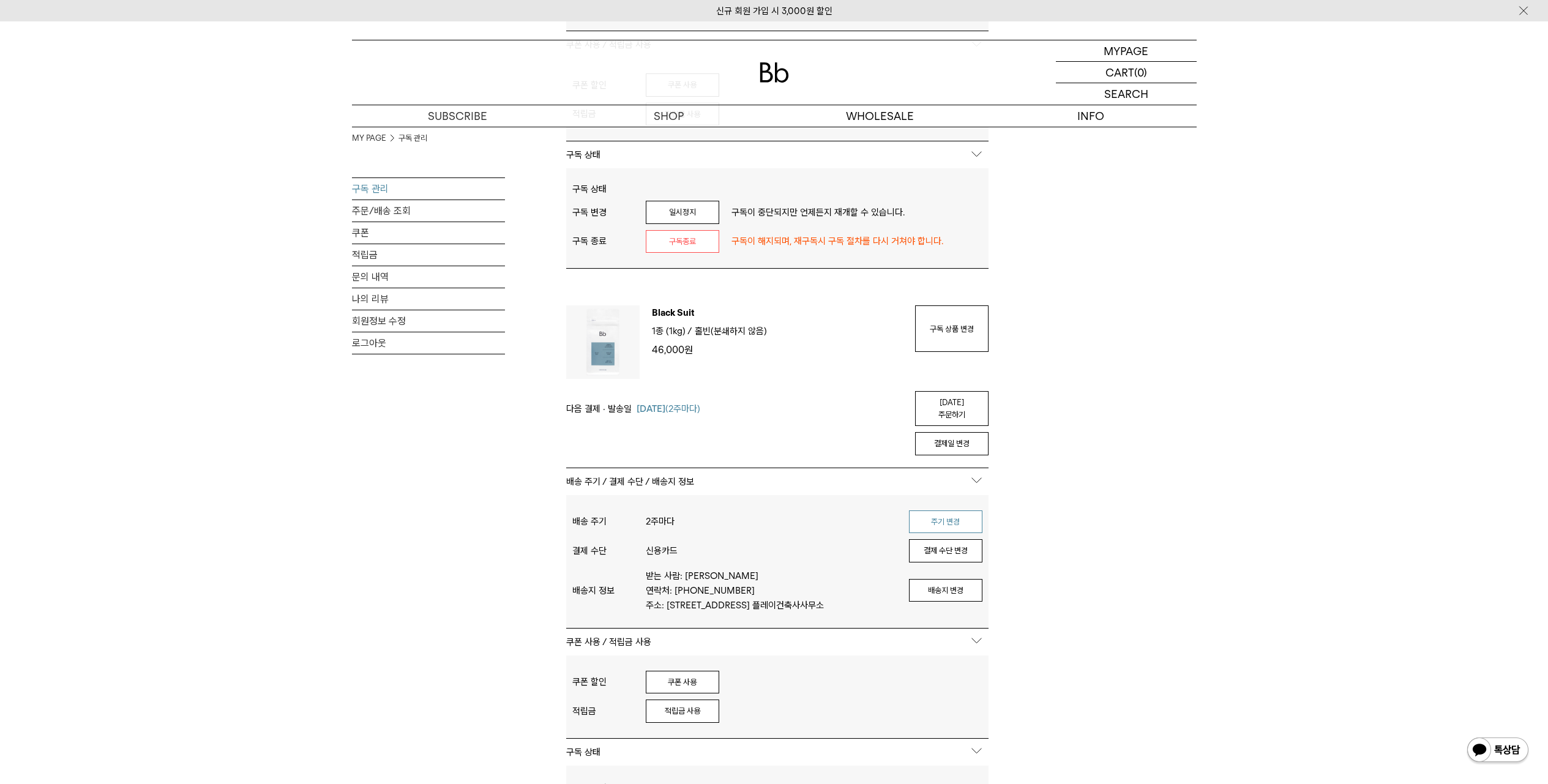
click at [939, 513] on button "주기 변경" at bounding box center [946, 522] width 74 height 23
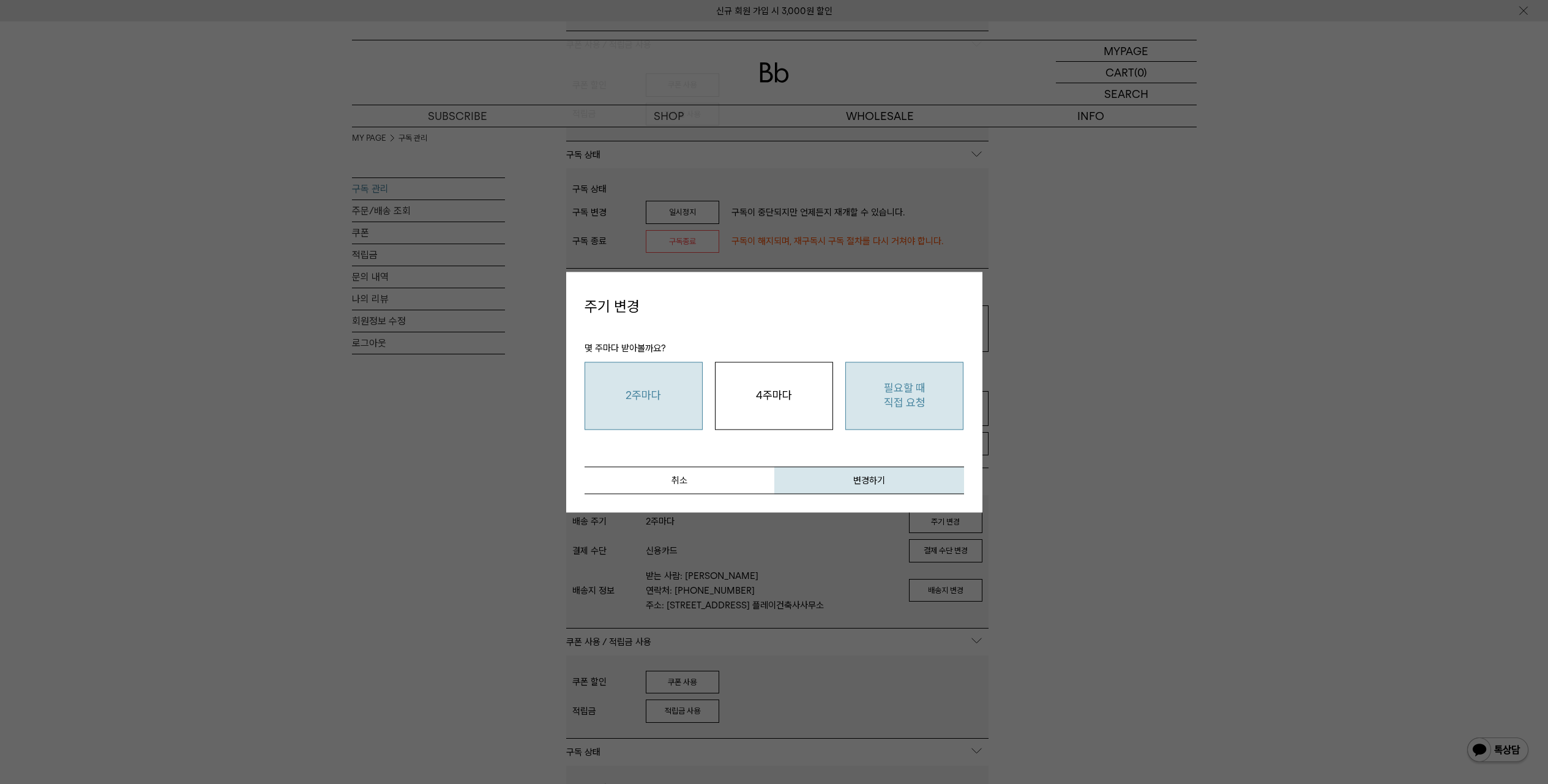
click at [900, 396] on button "필요할 때 직접 요청" at bounding box center [904, 396] width 119 height 68
click at [865, 481] on button "변경하기" at bounding box center [868, 481] width 190 height 28
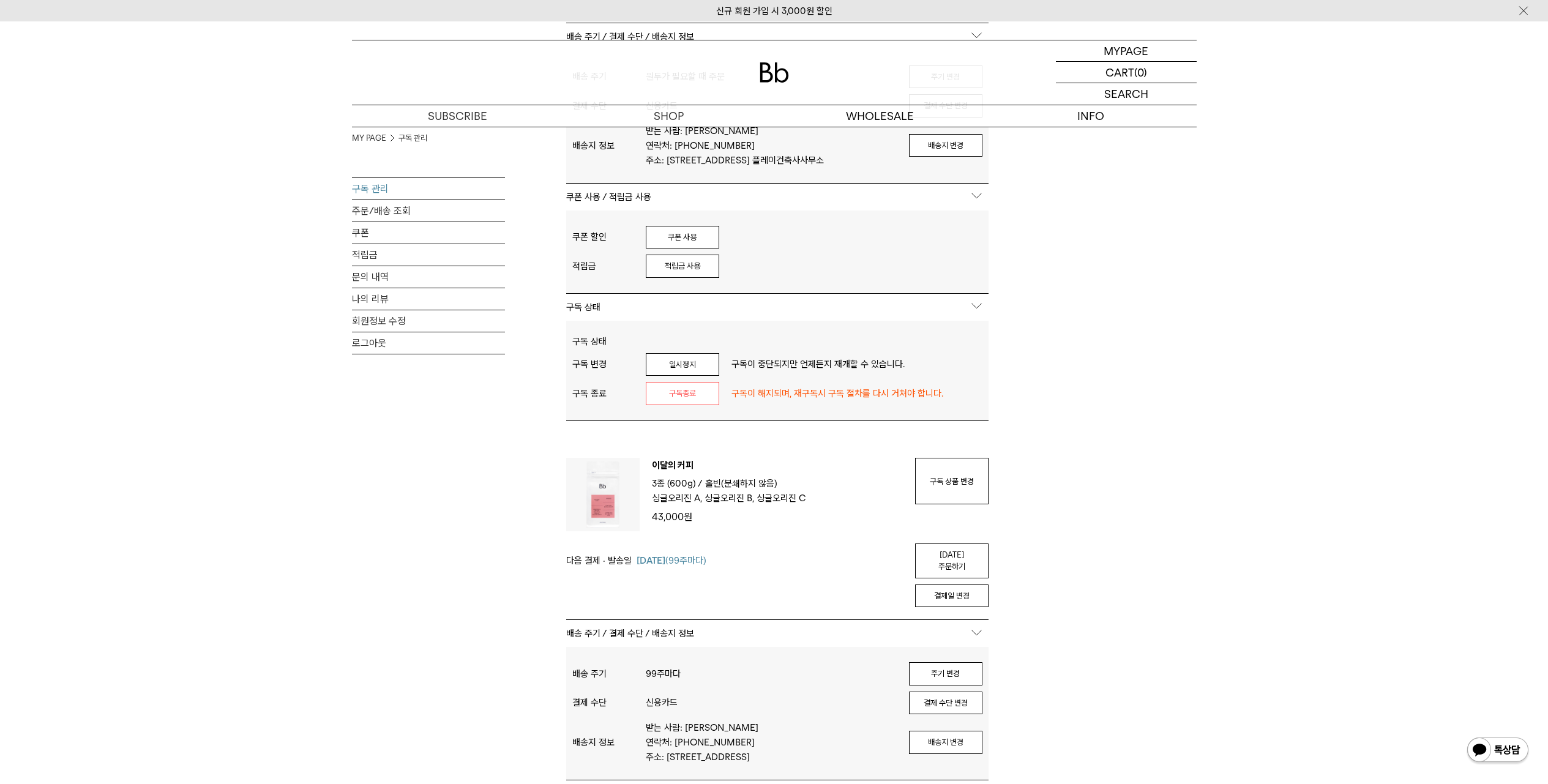
scroll to position [1014, 0]
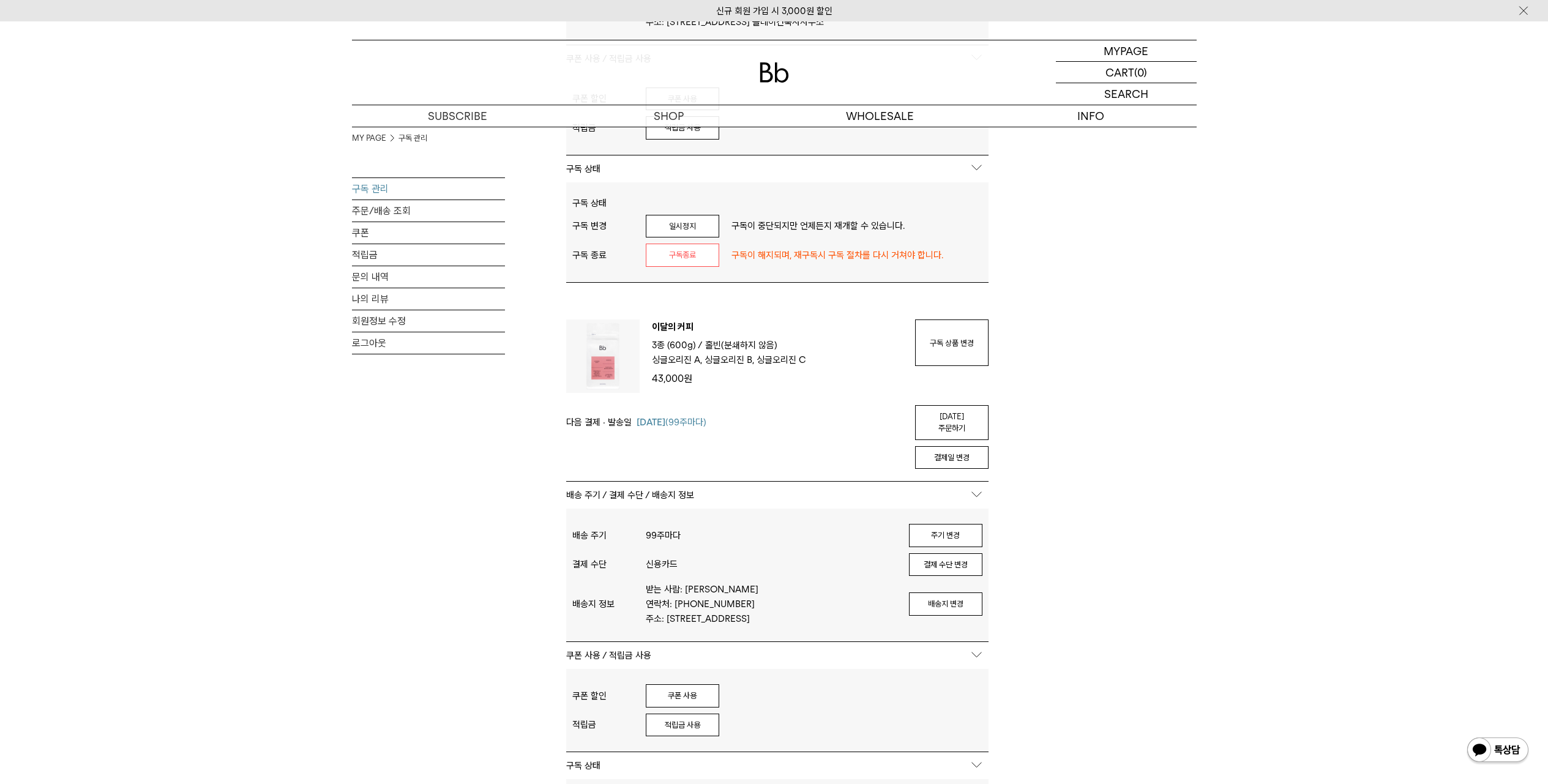
click at [1233, 656] on div "MY PAGE 구독 관리 구독 관리 주문/배송 조회 쿠폰 적립금 문의 내역 나의 리뷰 회원정보 수정 로그아웃 구독중 구독 번호 : 46275 …" at bounding box center [774, 109] width 1548 height 1992
click at [1237, 573] on div "MY PAGE 구독 관리 구독 관리 주문/배송 조회 쿠폰 적립금 문의 내역 나의 리뷰 회원정보 수정 로그아웃 구독중 구독 번호 : 46275 …" at bounding box center [774, 109] width 1548 height 1992
click at [1356, 648] on div "MY PAGE 구독 관리 구독 관리 주문/배송 조회 쿠폰 적립금 문의 내역 나의 리뷰 회원정보 수정 로그아웃 구독중 구독 번호 : 46275 …" at bounding box center [774, 109] width 1548 height 1992
click at [1311, 621] on div "MY PAGE 구독 관리 구독 관리 주문/배송 조회 쿠폰 적립금 문의 내역 나의 리뷰 회원정보 수정 로그아웃 구독중 구독 번호 : 46275 …" at bounding box center [774, 109] width 1548 height 1992
